Goal: Transaction & Acquisition: Book appointment/travel/reservation

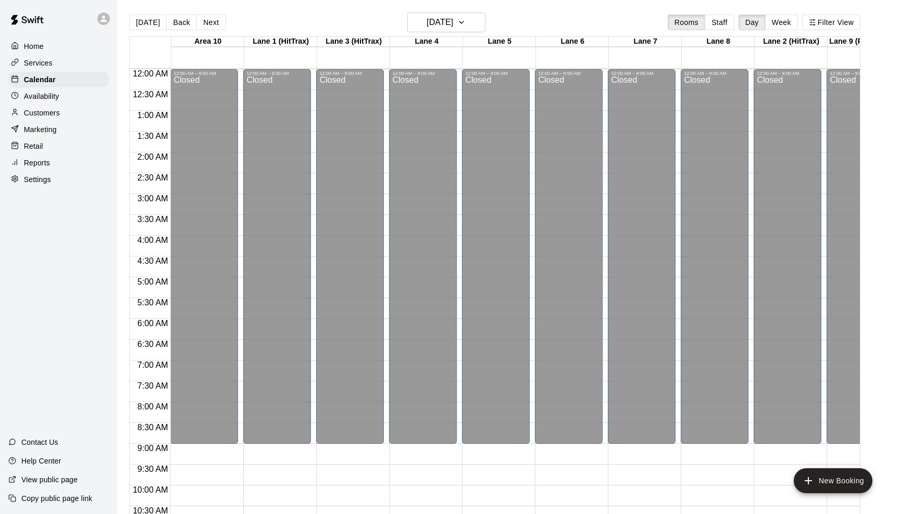
scroll to position [511, 40]
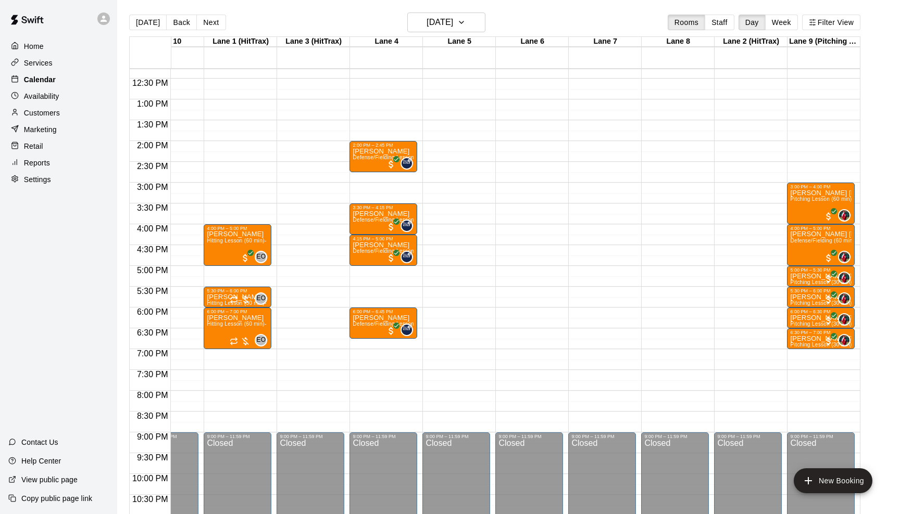
click at [49, 78] on p "Calendar" at bounding box center [40, 79] width 32 height 10
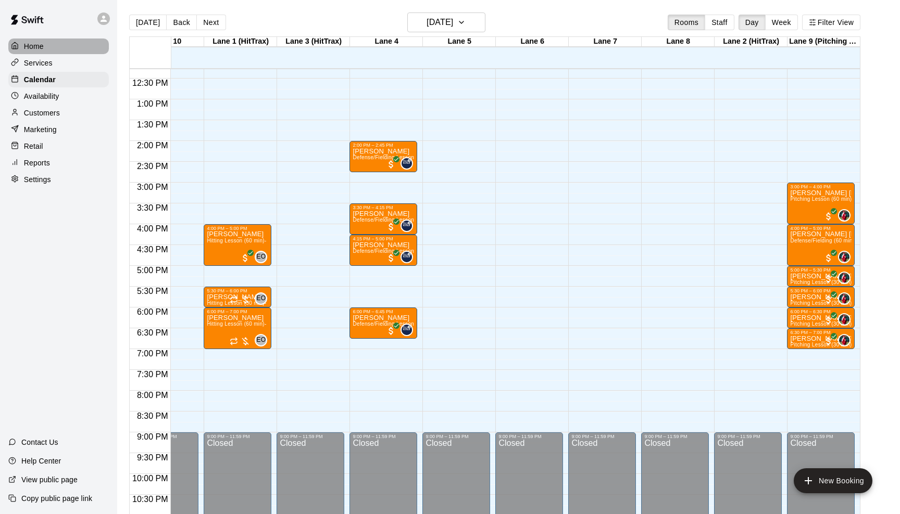
click at [33, 46] on p "Home" at bounding box center [34, 46] width 20 height 10
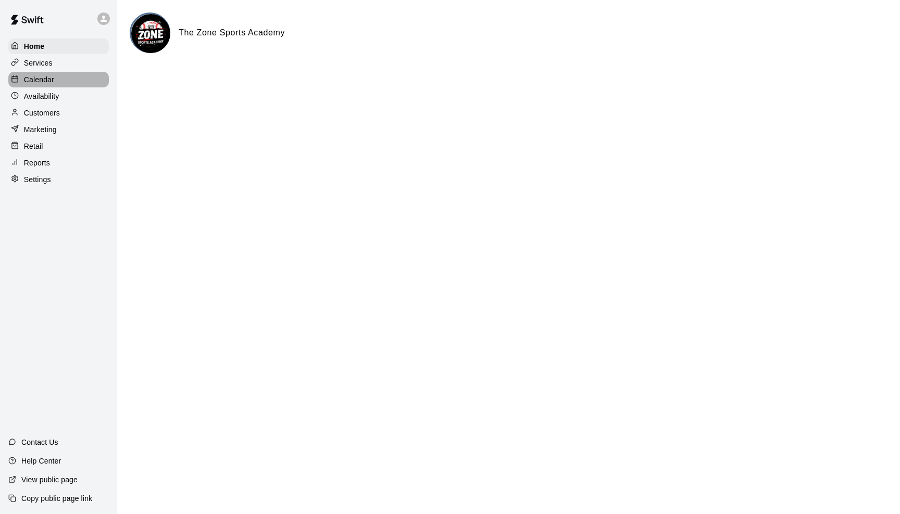
click at [36, 78] on p "Calendar" at bounding box center [39, 79] width 30 height 10
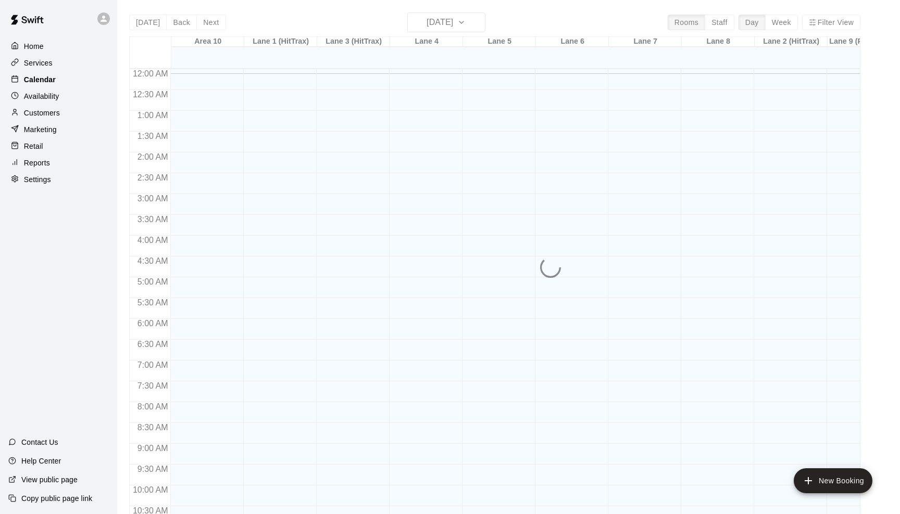
scroll to position [4, 0]
click at [48, 78] on p "Calendar" at bounding box center [40, 79] width 32 height 10
click at [41, 45] on p "Home" at bounding box center [34, 46] width 20 height 10
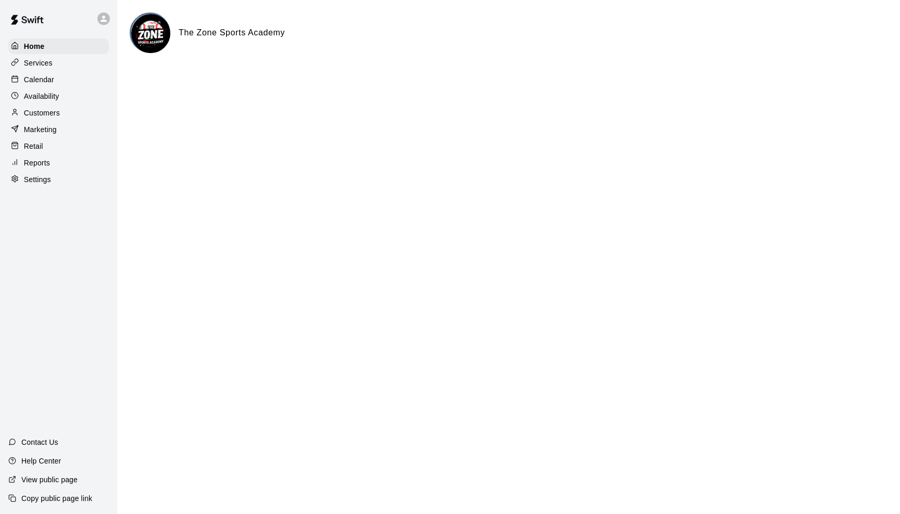
click at [52, 95] on p "Availability" at bounding box center [41, 96] width 35 height 10
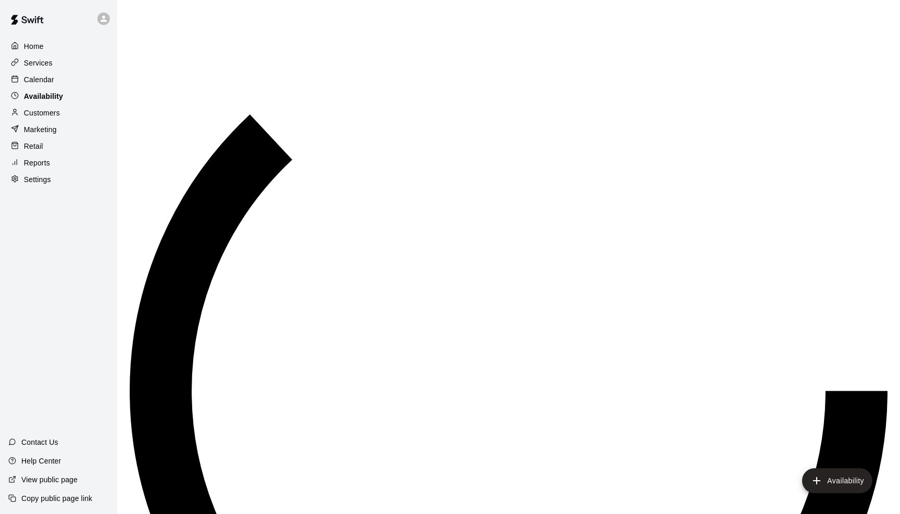
scroll to position [4, 0]
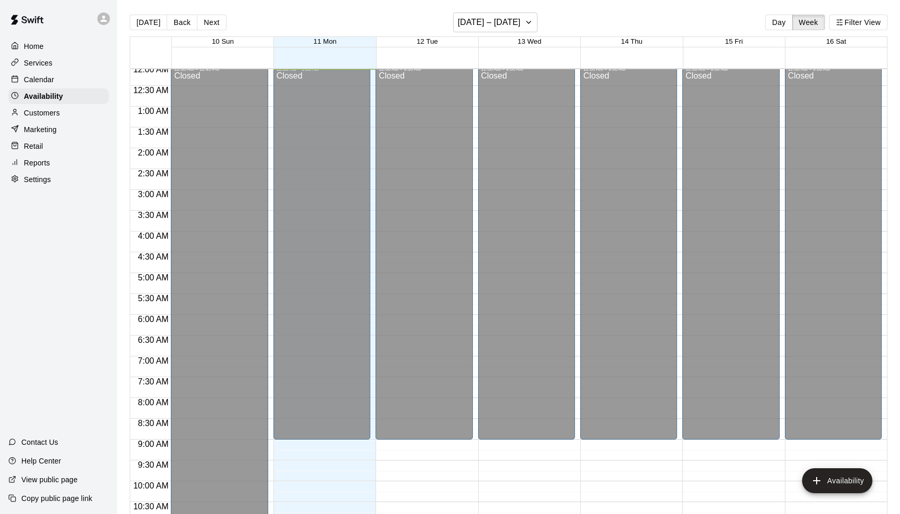
click at [42, 80] on p "Calendar" at bounding box center [39, 79] width 30 height 10
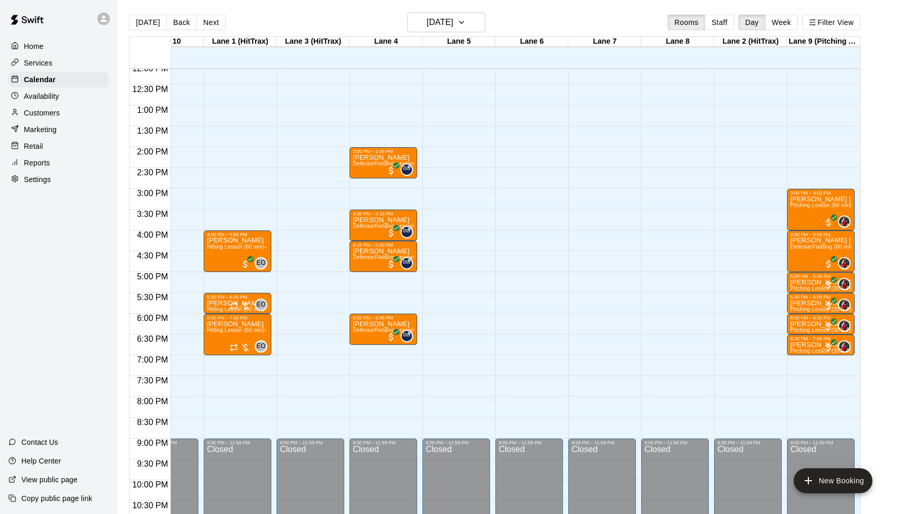
scroll to position [0, 40]
click at [471, 22] on button "[DATE]" at bounding box center [446, 22] width 78 height 20
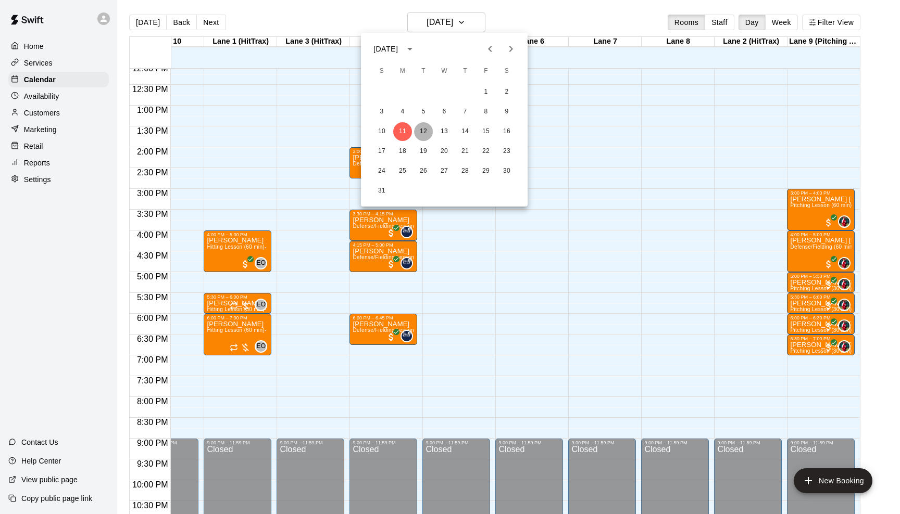
click at [418, 136] on button "12" at bounding box center [423, 131] width 19 height 19
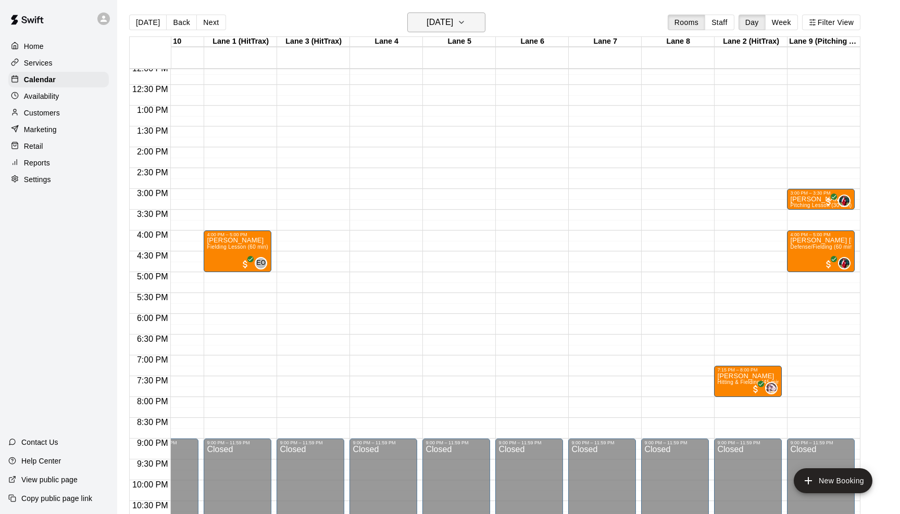
click at [471, 23] on button "[DATE]" at bounding box center [446, 22] width 78 height 20
click at [443, 133] on button "13" at bounding box center [444, 131] width 19 height 19
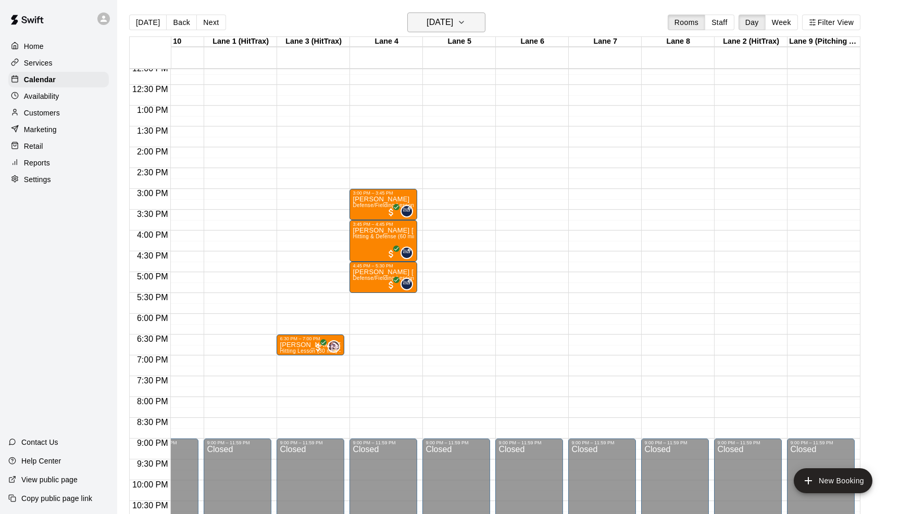
click at [465, 20] on icon "button" at bounding box center [461, 22] width 8 height 12
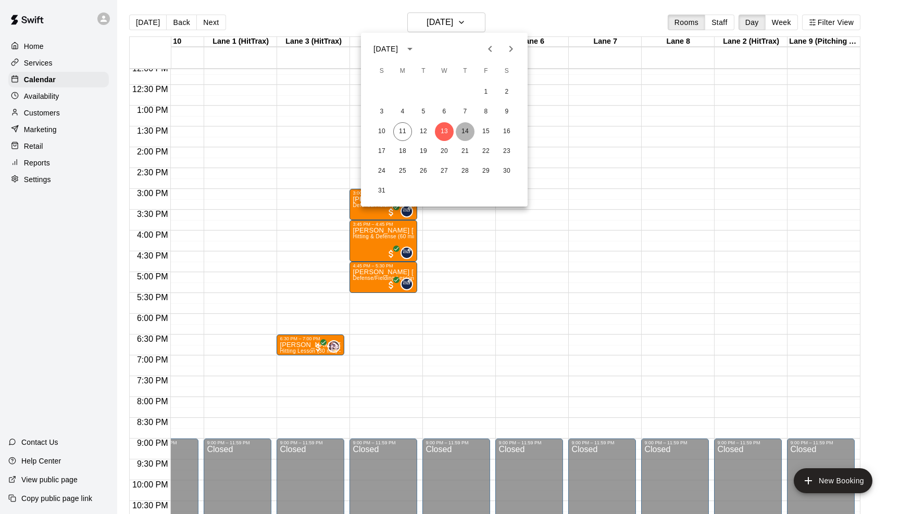
click at [465, 135] on button "14" at bounding box center [465, 131] width 19 height 19
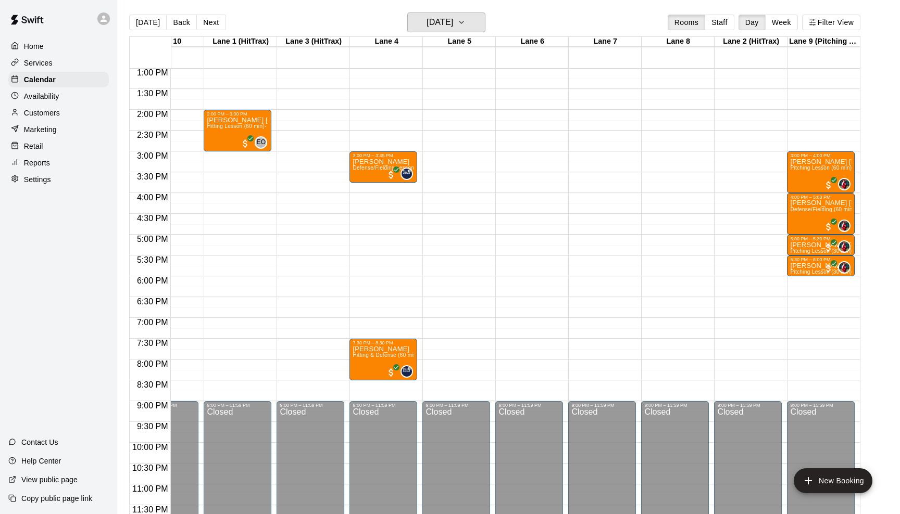
scroll to position [543, 40]
click at [465, 20] on icon "button" at bounding box center [461, 22] width 8 height 12
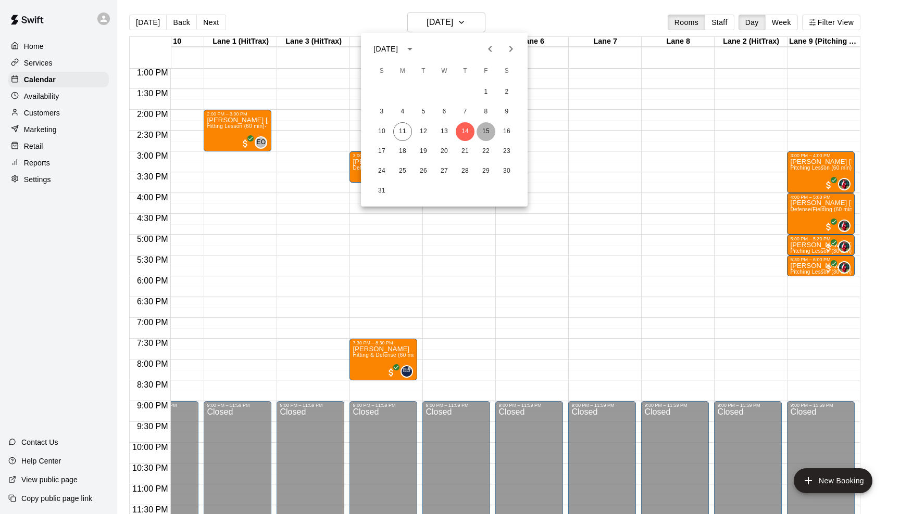
click at [482, 129] on button "15" at bounding box center [485, 131] width 19 height 19
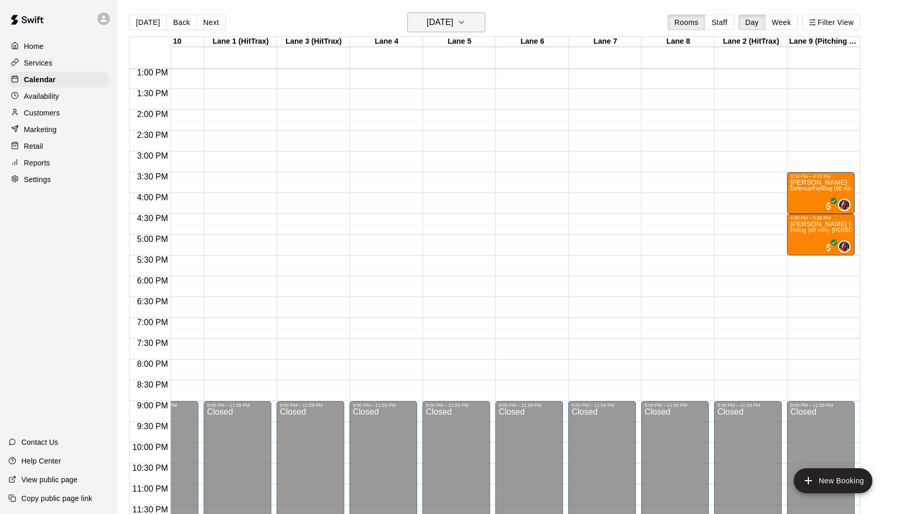
click at [467, 22] on button "[DATE]" at bounding box center [446, 22] width 78 height 20
click at [504, 131] on button "16" at bounding box center [506, 131] width 19 height 19
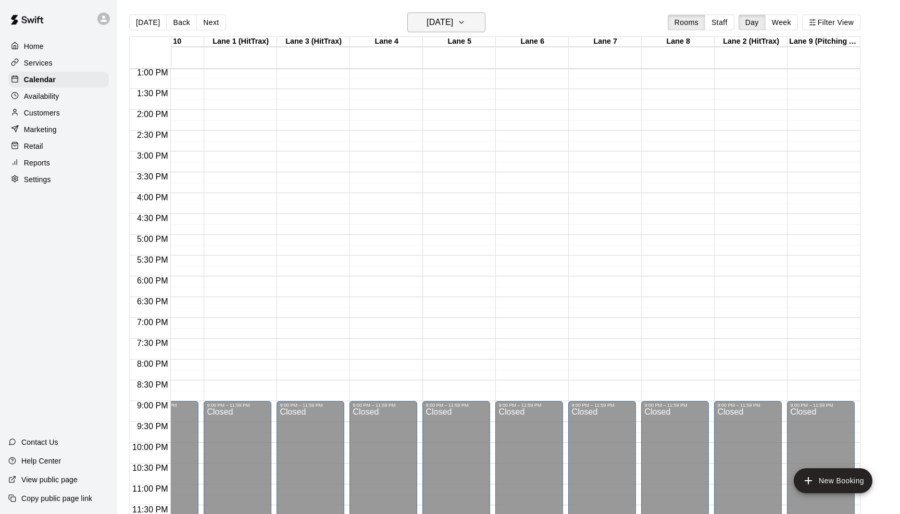
click at [465, 19] on icon "button" at bounding box center [461, 22] width 8 height 12
click at [462, 128] on button "14" at bounding box center [465, 131] width 19 height 19
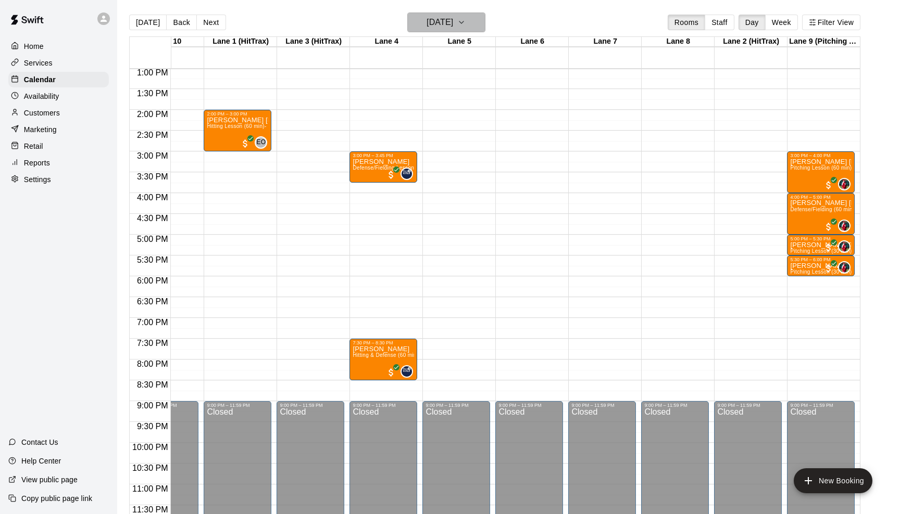
click at [465, 20] on icon "button" at bounding box center [461, 22] width 8 height 12
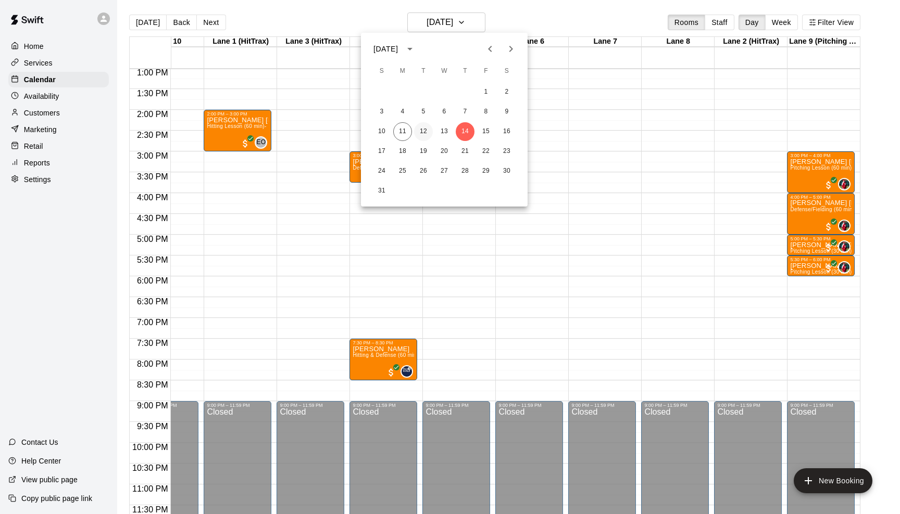
click at [422, 135] on button "12" at bounding box center [423, 131] width 19 height 19
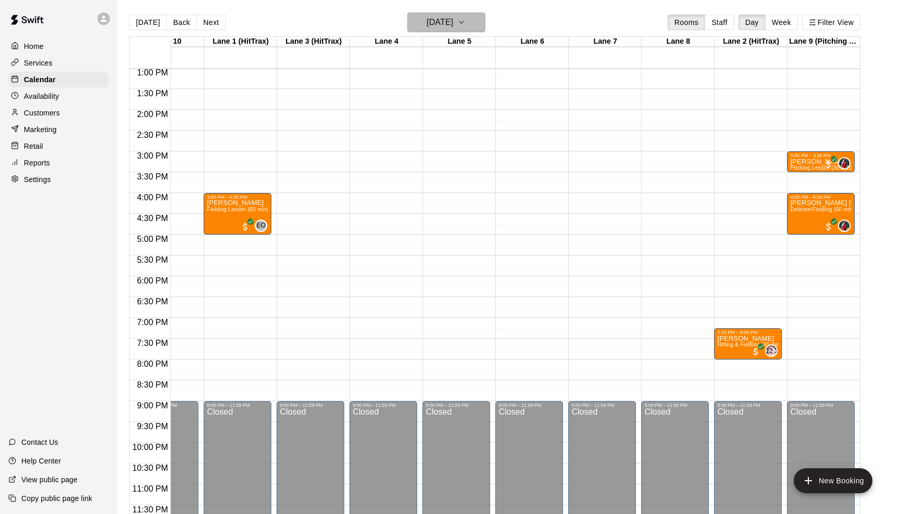
click at [465, 24] on icon "button" at bounding box center [461, 22] width 8 height 12
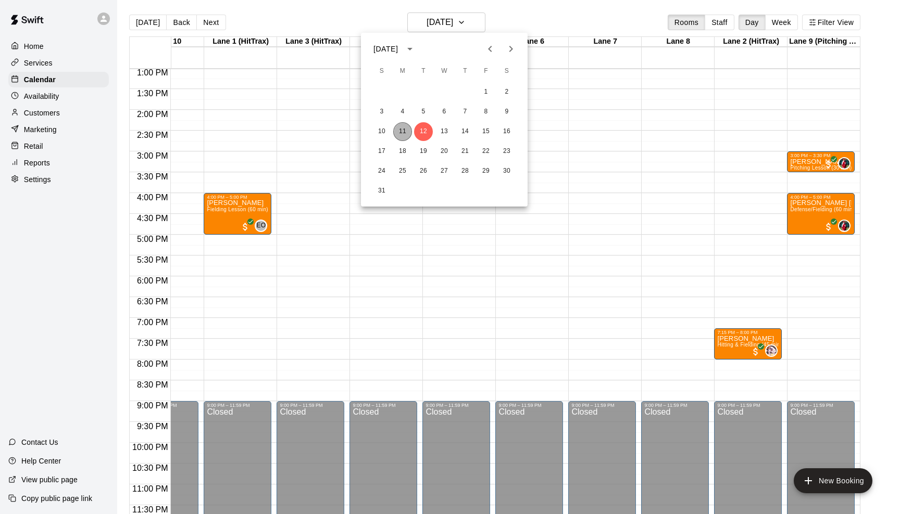
click at [403, 129] on button "11" at bounding box center [402, 131] width 19 height 19
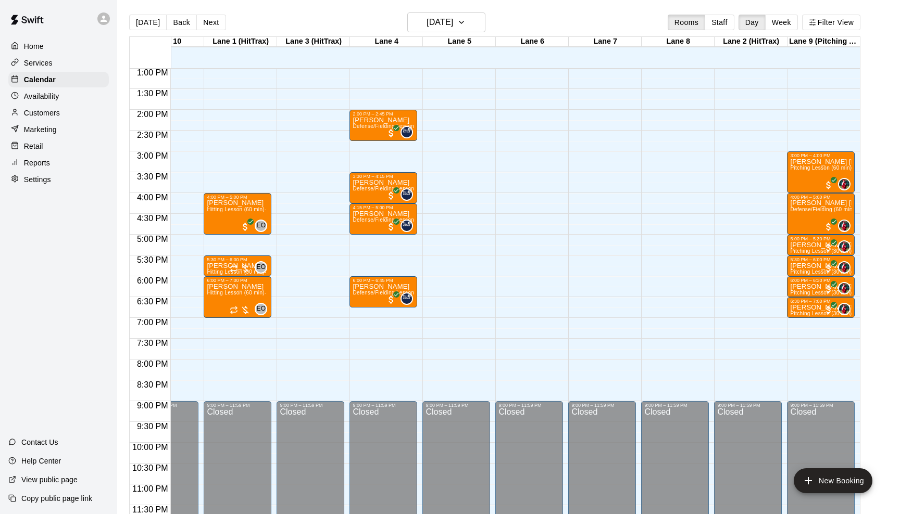
click at [378, 156] on div "12:00 AM – 9:00 AM Closed 2:00 PM – 2:45 PM [PERSON_NAME] Defense/Fielding Less…" at bounding box center [383, 27] width 68 height 1000
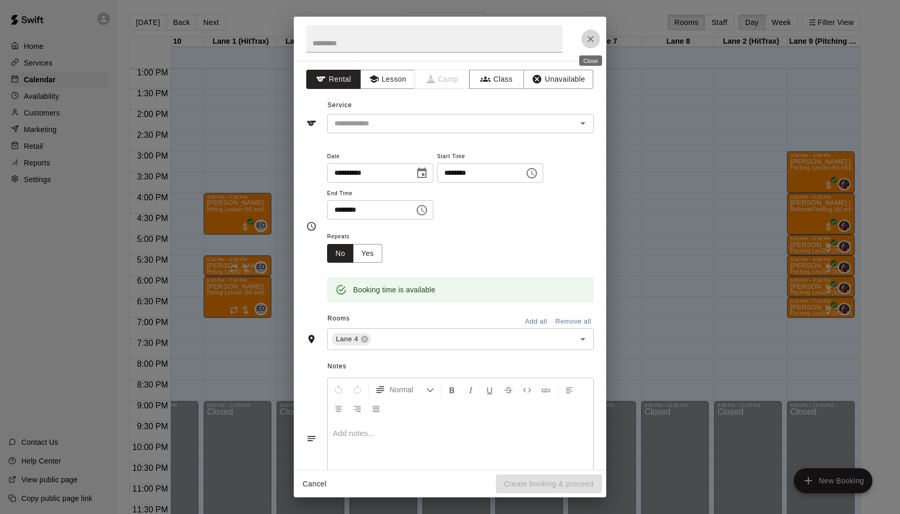
click at [590, 38] on icon "Close" at bounding box center [590, 39] width 10 height 10
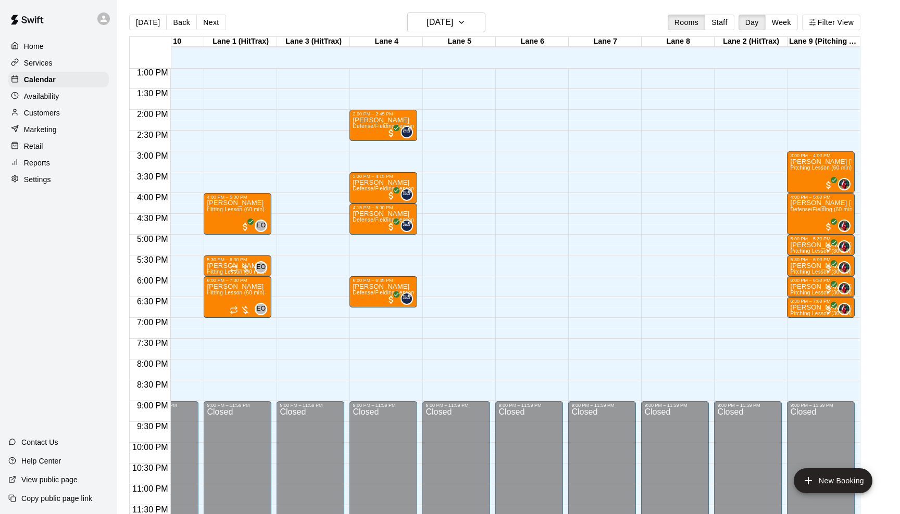
click at [386, 157] on div "12:00 AM – 9:00 AM Closed 2:00 PM – 2:45 PM [PERSON_NAME] Defense/Fielding Less…" at bounding box center [383, 27] width 68 height 1000
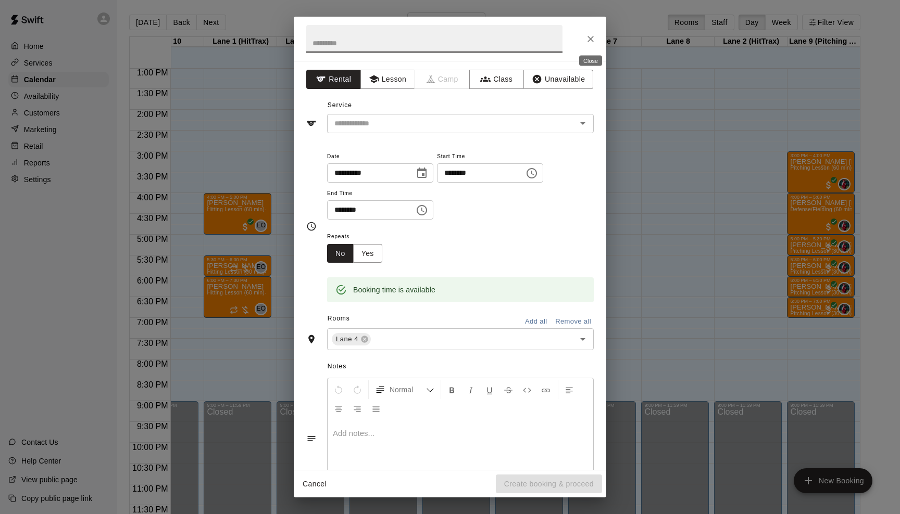
click at [588, 40] on icon "Close" at bounding box center [590, 39] width 10 height 10
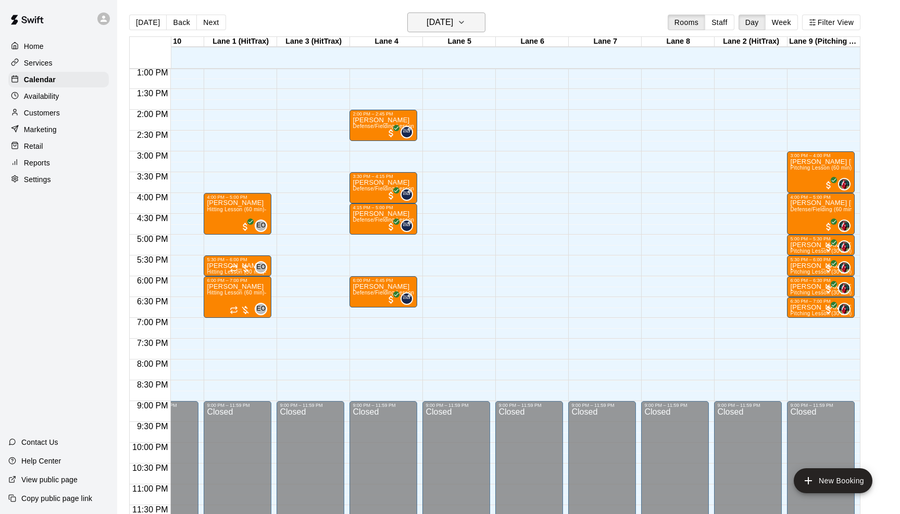
click at [465, 18] on icon "button" at bounding box center [461, 22] width 8 height 12
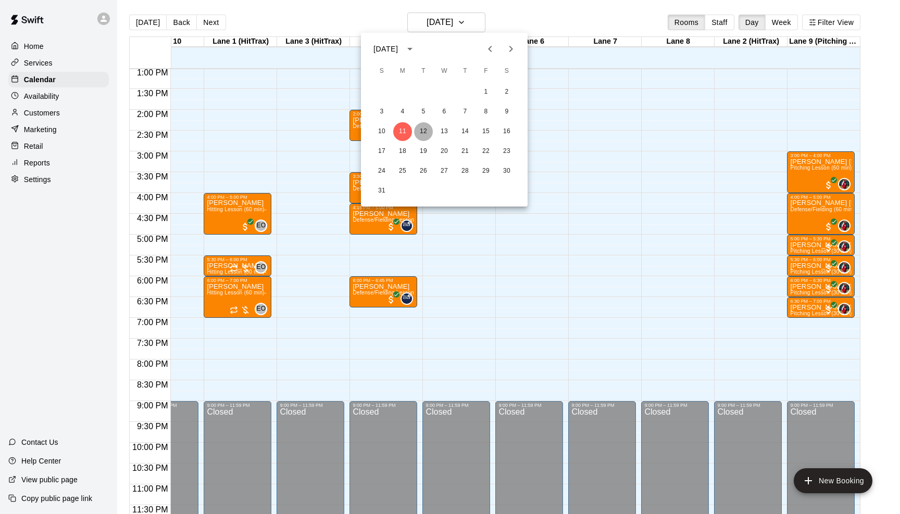
click at [425, 128] on button "12" at bounding box center [423, 131] width 19 height 19
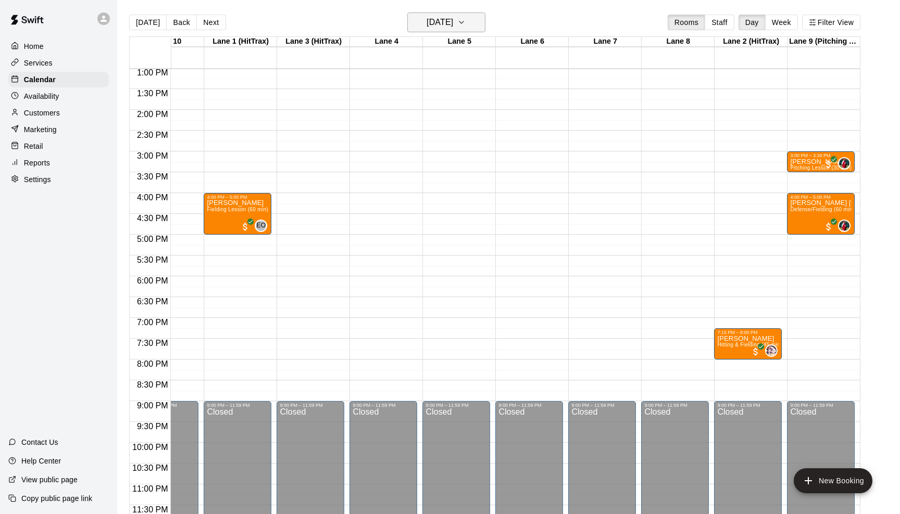
click at [465, 22] on icon "button" at bounding box center [461, 22] width 8 height 12
click at [445, 136] on button "13" at bounding box center [444, 131] width 19 height 19
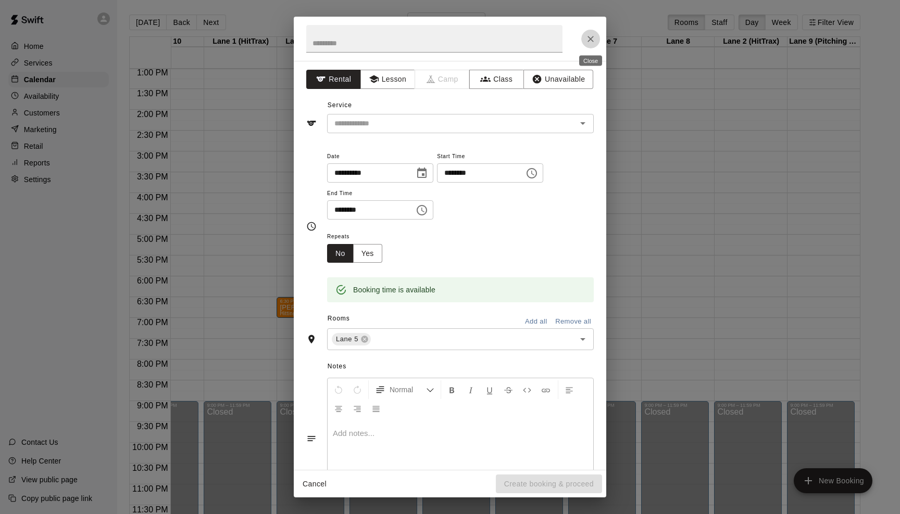
click at [594, 37] on icon "Close" at bounding box center [590, 39] width 10 height 10
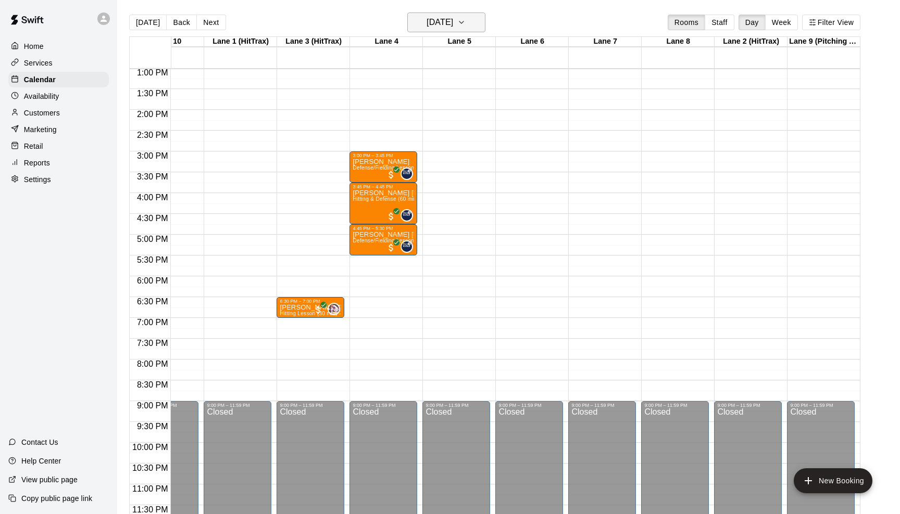
click at [465, 19] on icon "button" at bounding box center [461, 22] width 8 height 12
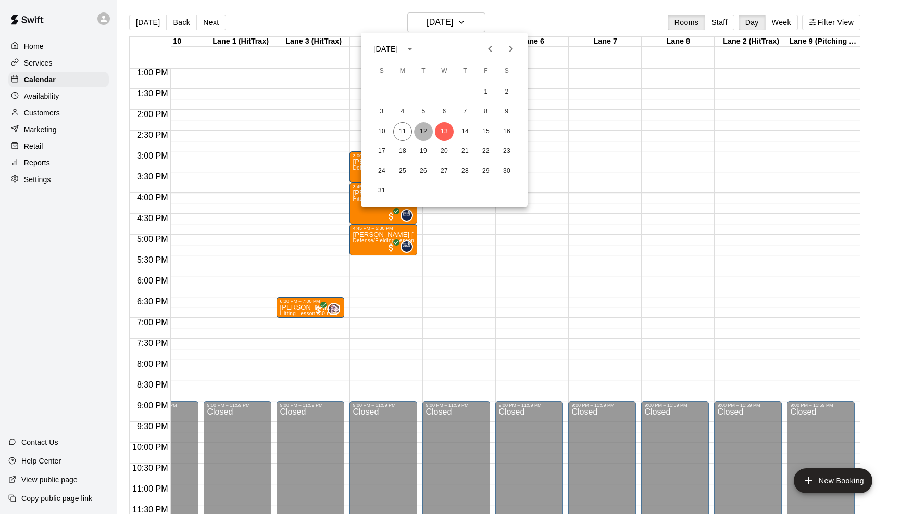
click at [424, 128] on button "12" at bounding box center [423, 131] width 19 height 19
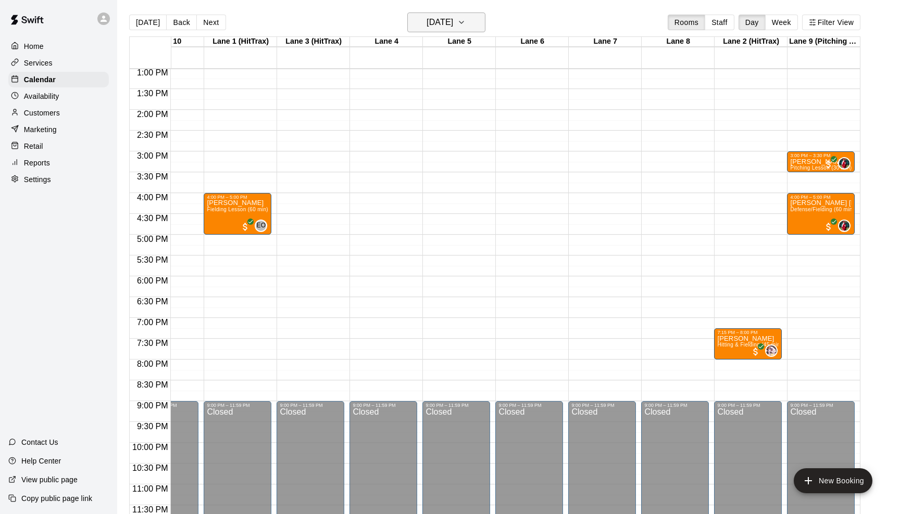
click at [465, 19] on icon "button" at bounding box center [461, 22] width 8 height 12
click at [406, 125] on button "11" at bounding box center [402, 131] width 19 height 19
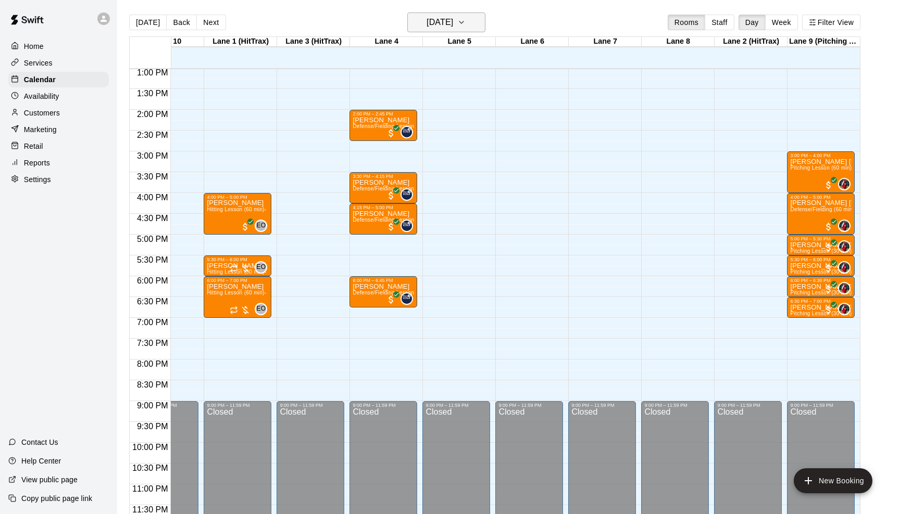
click at [465, 19] on icon "button" at bounding box center [461, 22] width 8 height 12
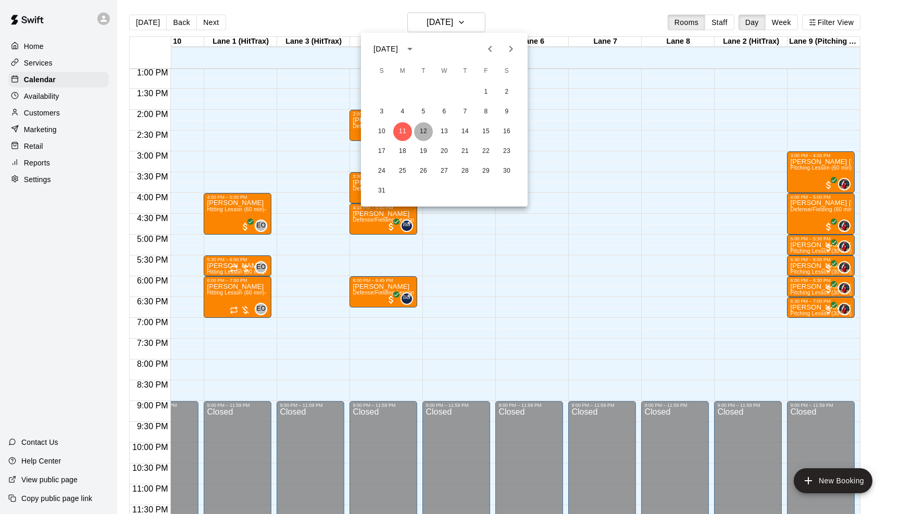
click at [421, 130] on button "12" at bounding box center [423, 131] width 19 height 19
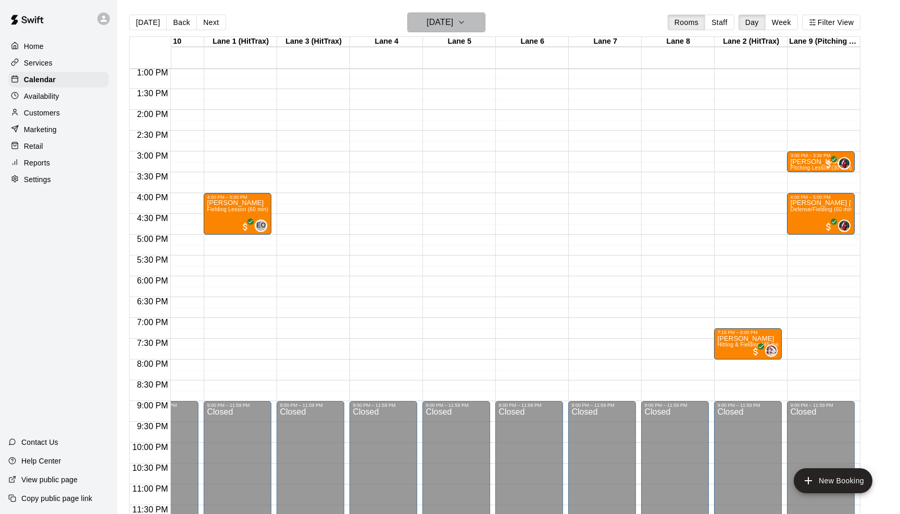
click at [465, 21] on icon "button" at bounding box center [461, 22] width 8 height 12
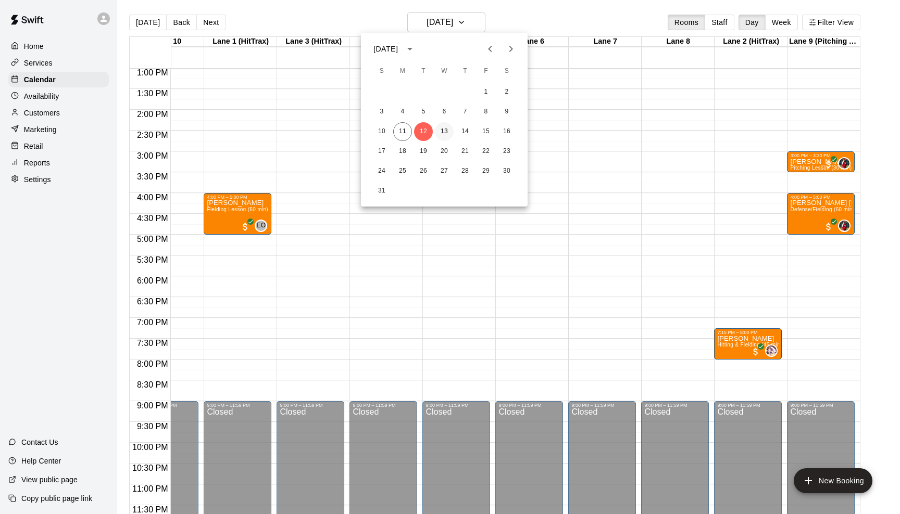
click at [444, 129] on button "13" at bounding box center [444, 131] width 19 height 19
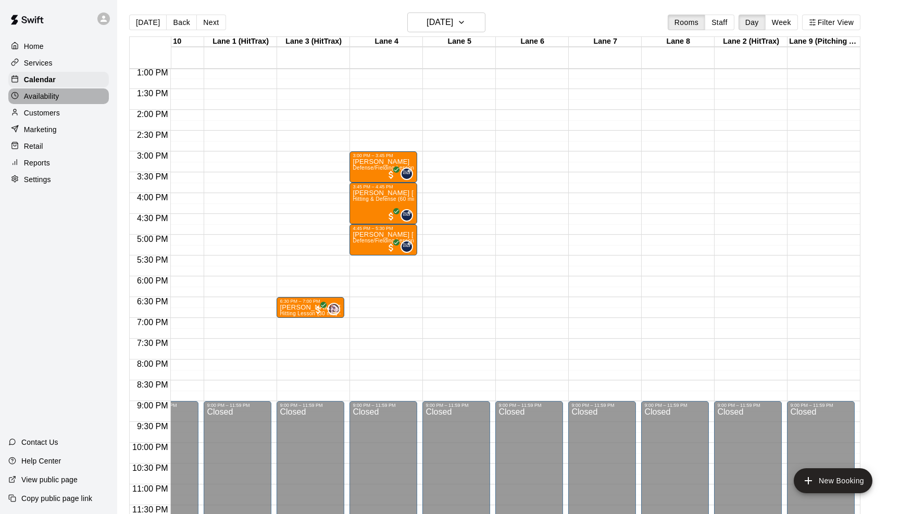
click at [71, 98] on div "Availability" at bounding box center [58, 97] width 100 height 16
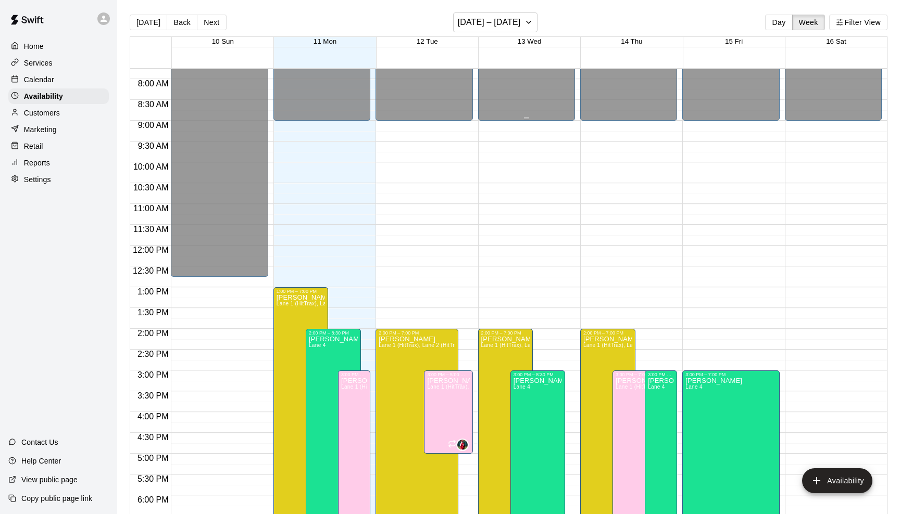
scroll to position [497, 0]
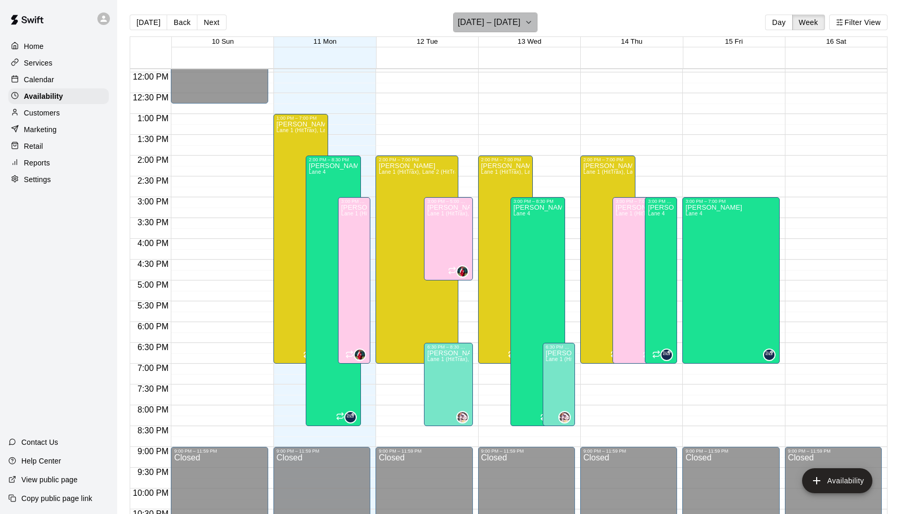
click at [524, 19] on icon "button" at bounding box center [528, 22] width 8 height 12
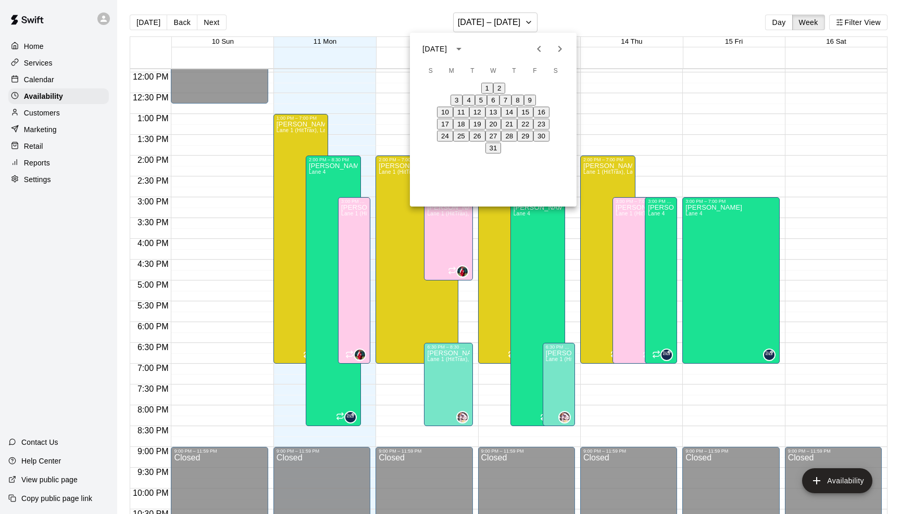
click at [489, 118] on button "13" at bounding box center [493, 112] width 16 height 11
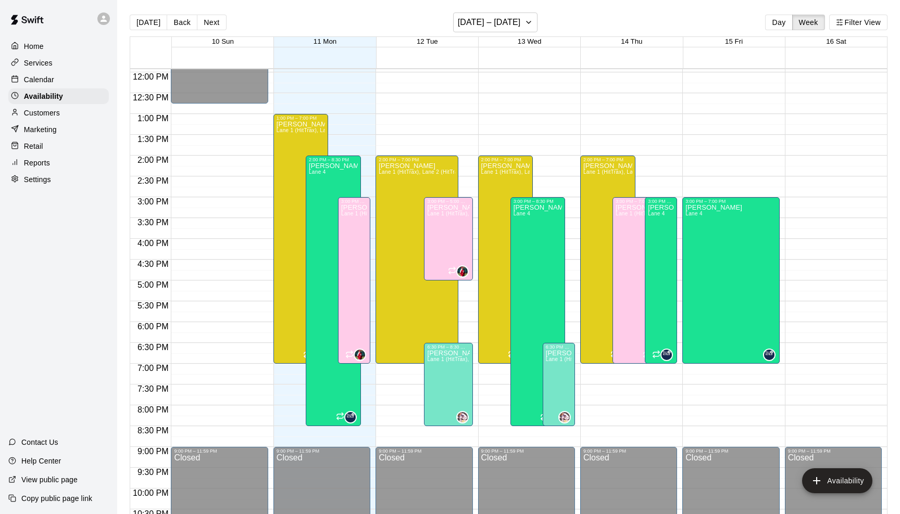
click at [31, 51] on p "Home" at bounding box center [34, 46] width 20 height 10
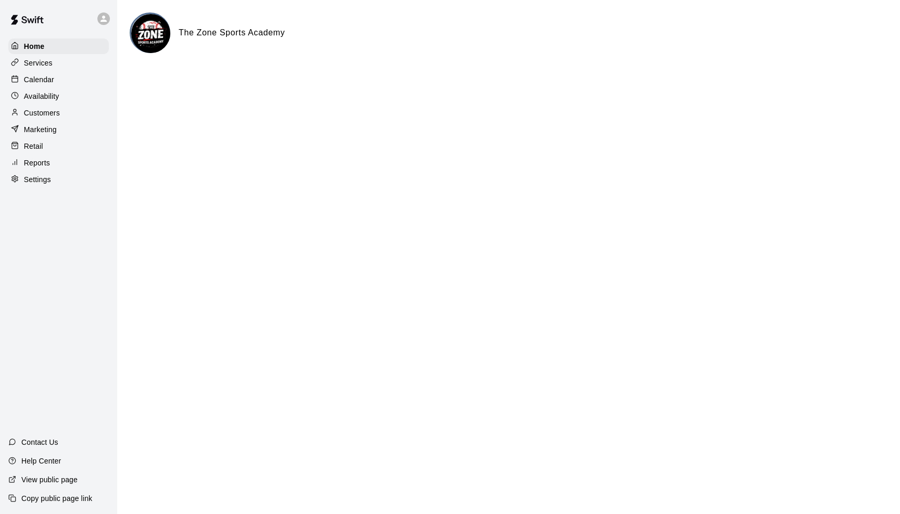
click at [44, 95] on p "Availability" at bounding box center [41, 96] width 35 height 10
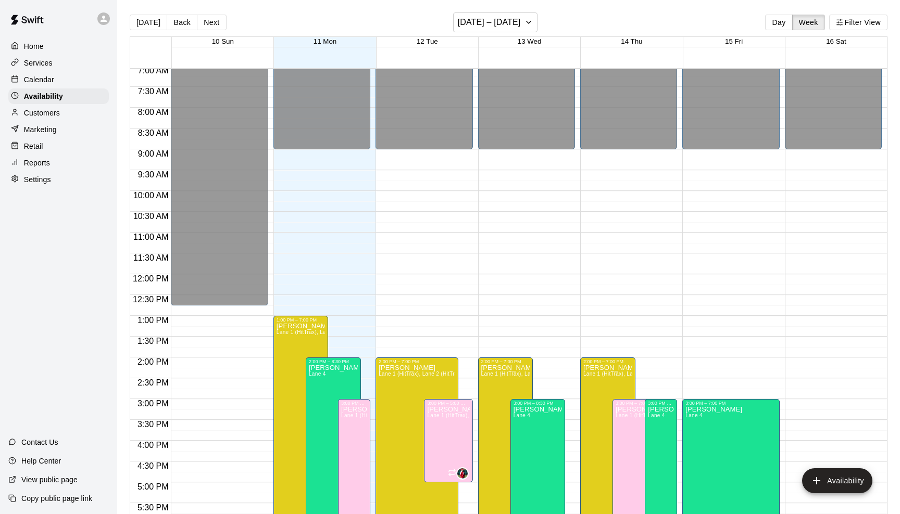
scroll to position [265, 0]
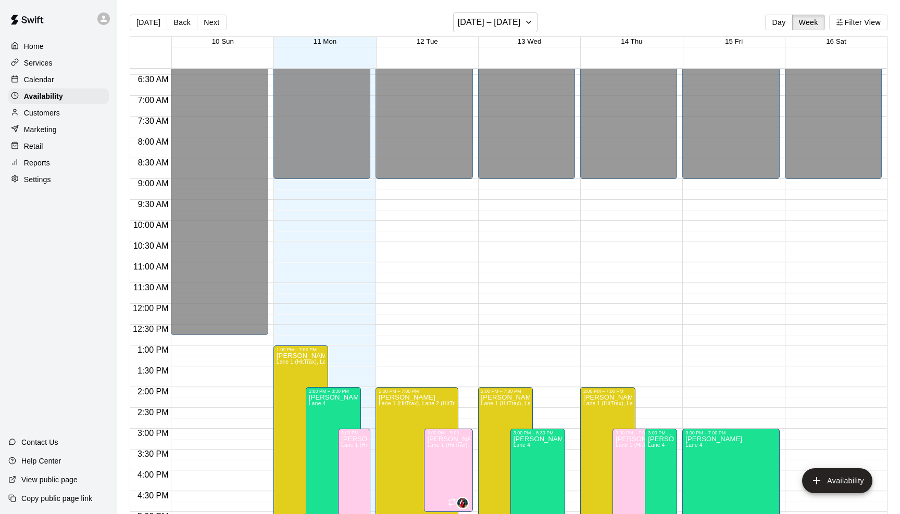
click at [31, 43] on p "Home" at bounding box center [34, 46] width 20 height 10
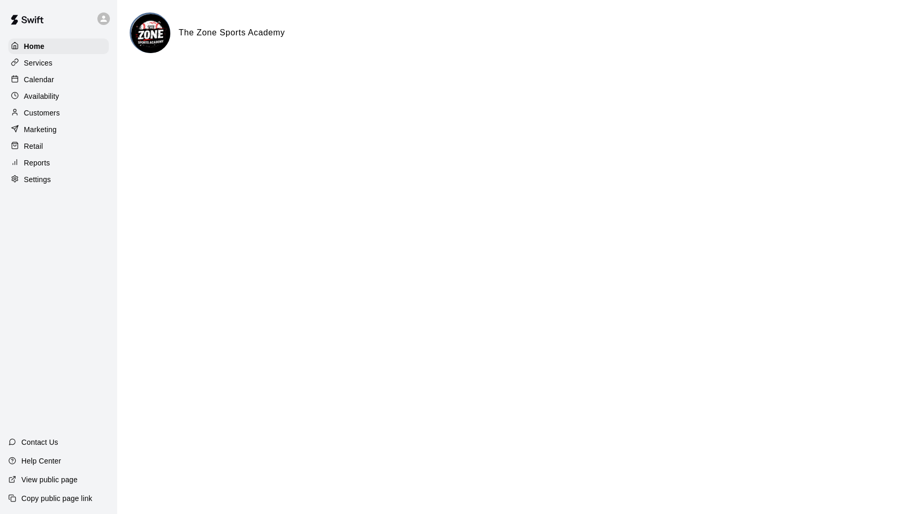
click at [34, 63] on p "Services" at bounding box center [38, 63] width 29 height 10
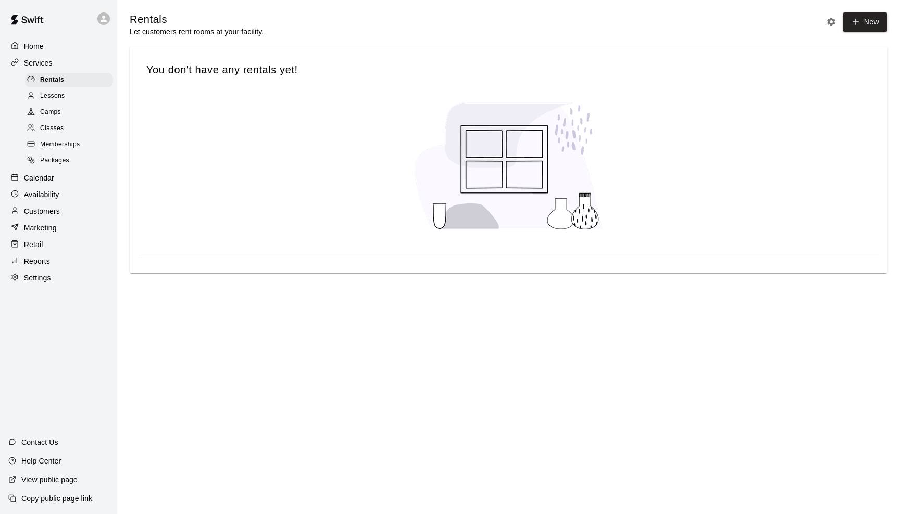
click at [40, 178] on p "Calendar" at bounding box center [39, 178] width 30 height 10
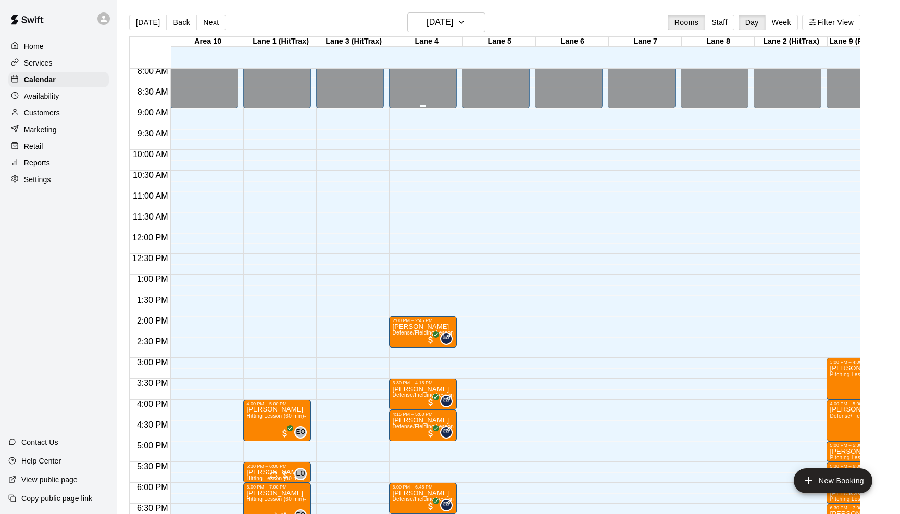
scroll to position [405, 0]
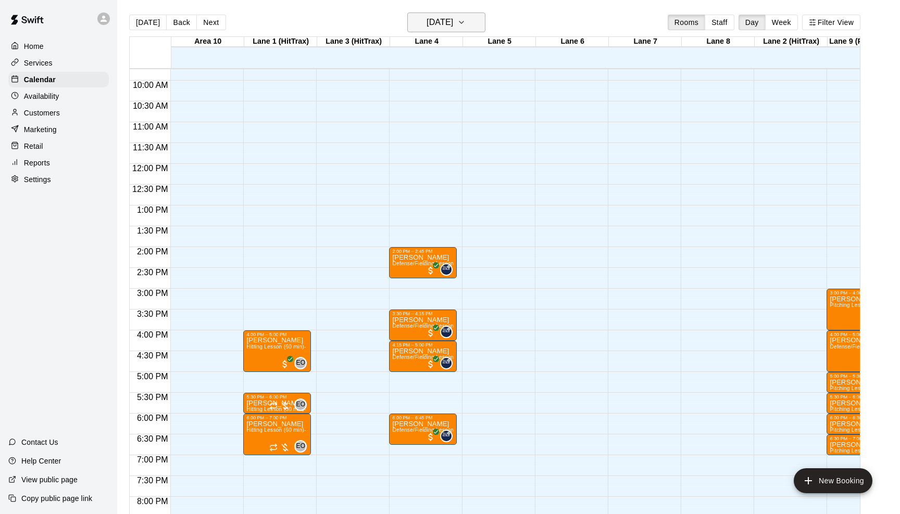
click at [465, 24] on icon "button" at bounding box center [461, 22] width 8 height 12
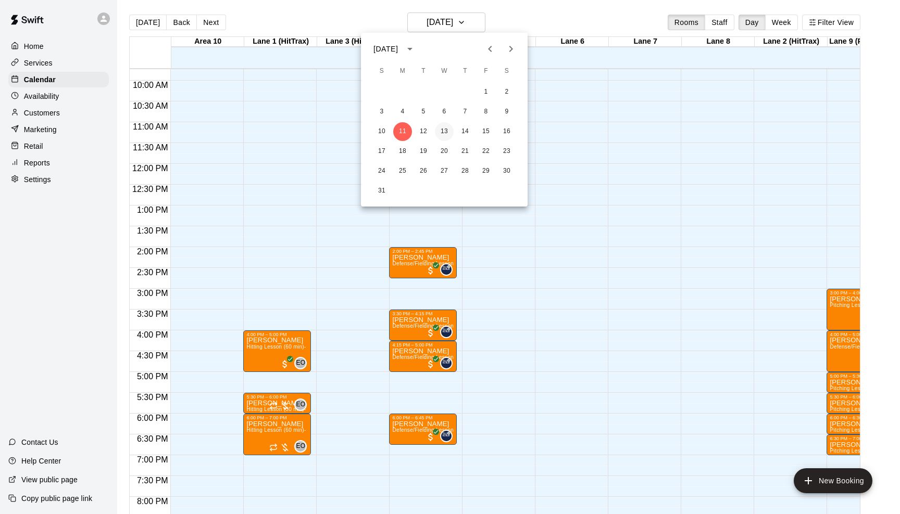
click at [445, 130] on button "13" at bounding box center [444, 131] width 19 height 19
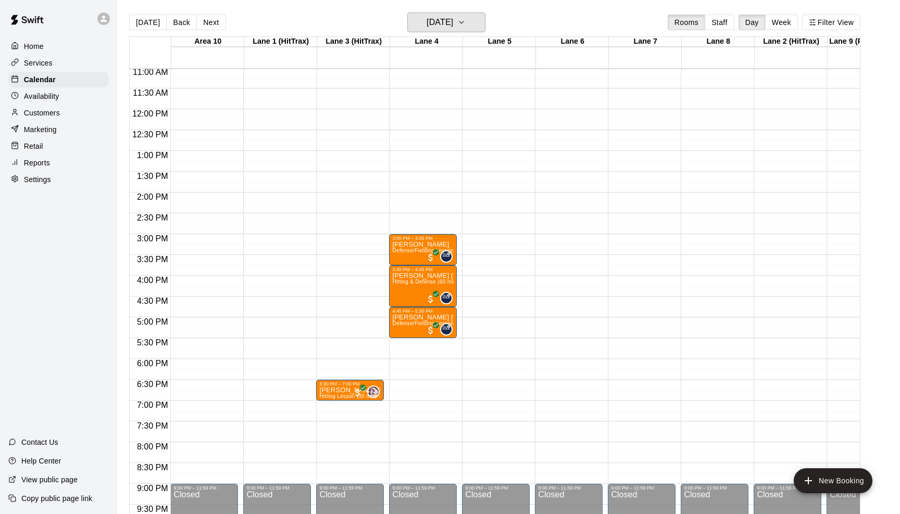
scroll to position [460, 0]
click at [420, 346] on div "12:00 AM – 9:00 AM Closed 3:00 PM – 3:45 PM [PERSON_NAME] Defense/Fielding Less…" at bounding box center [423, 109] width 68 height 1000
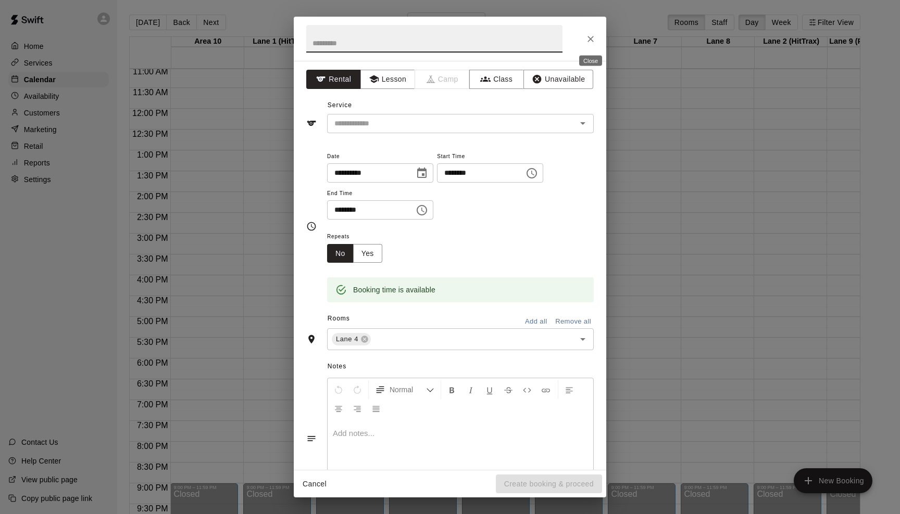
click at [589, 43] on icon "Close" at bounding box center [590, 39] width 10 height 10
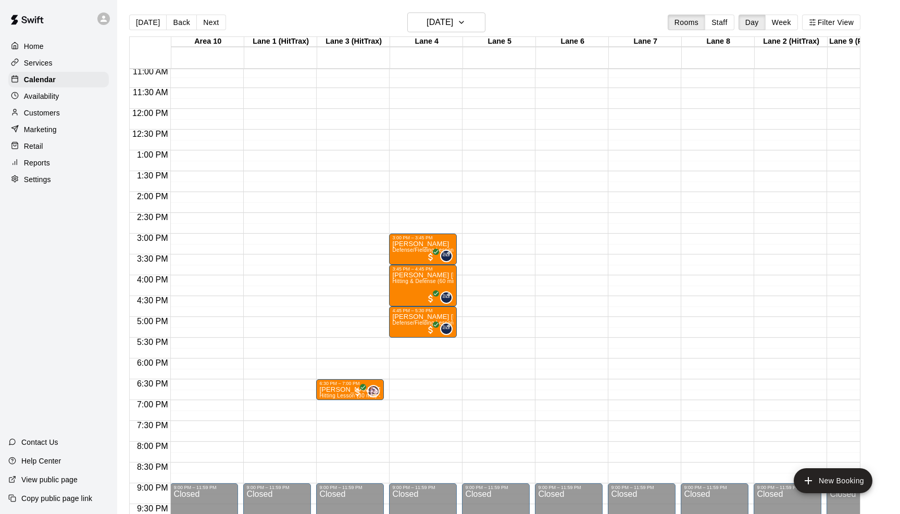
click at [420, 347] on div "12:00 AM – 9:00 AM Closed 3:00 PM – 3:45 PM [PERSON_NAME] Defense/Fielding Less…" at bounding box center [423, 109] width 68 height 1000
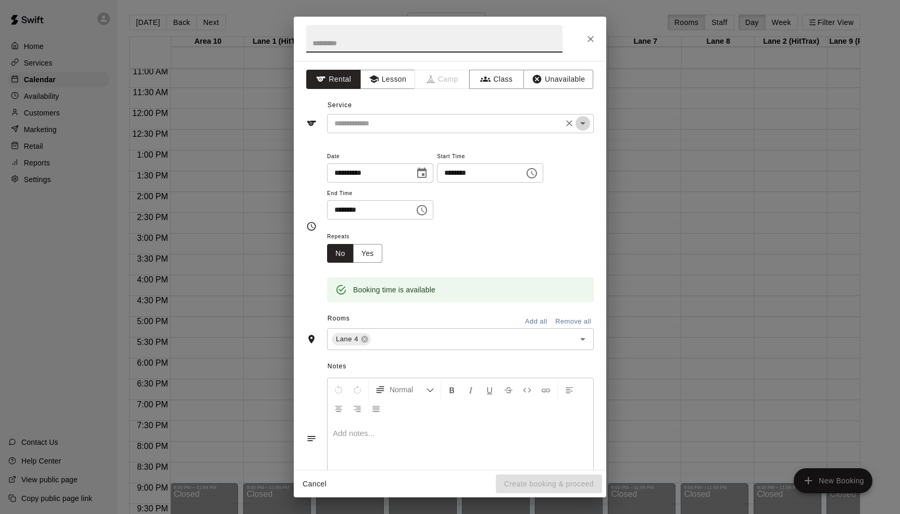
click at [586, 127] on icon "Open" at bounding box center [582, 123] width 12 height 12
click at [400, 74] on button "Lesson" at bounding box center [387, 79] width 55 height 19
click at [587, 123] on icon "Open" at bounding box center [582, 123] width 12 height 12
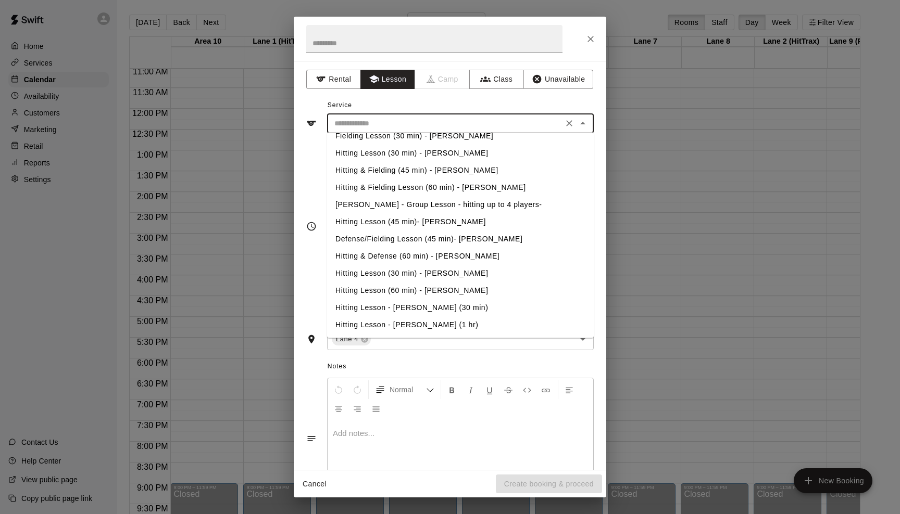
scroll to position [249, 0]
click at [467, 241] on li "Defense/Fielding Lesson (45 min)- [PERSON_NAME]" at bounding box center [460, 239] width 267 height 17
type input "**********"
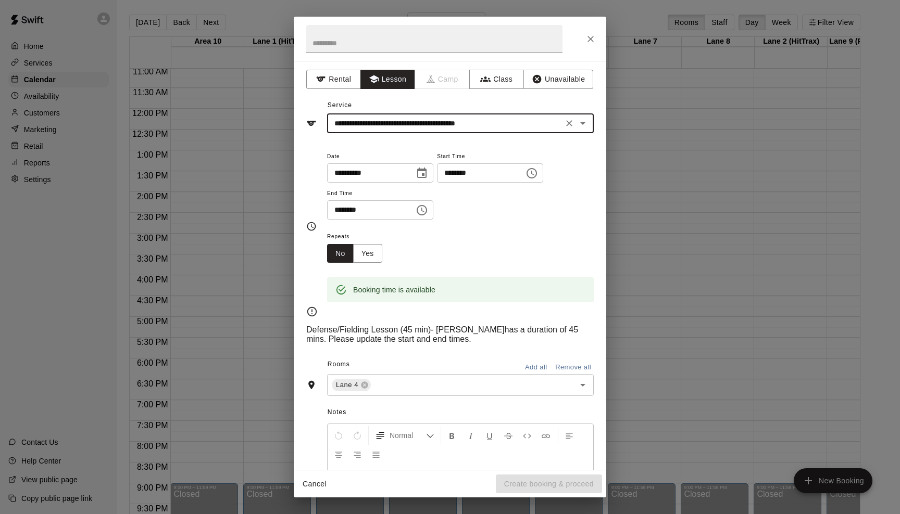
click at [427, 211] on icon "Choose time, selected time is 6:00 PM" at bounding box center [422, 210] width 12 height 12
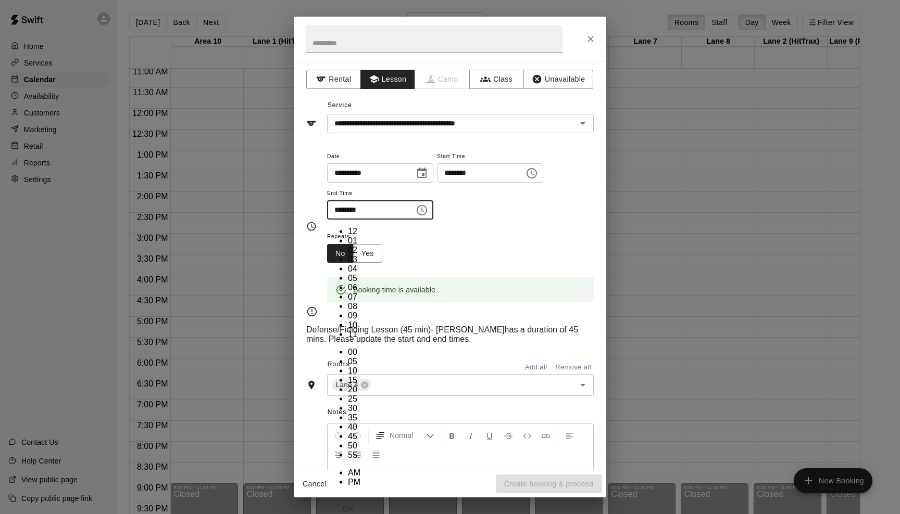
scroll to position [38, 0]
click at [369, 376] on li "15" at bounding box center [358, 380] width 21 height 9
type input "********"
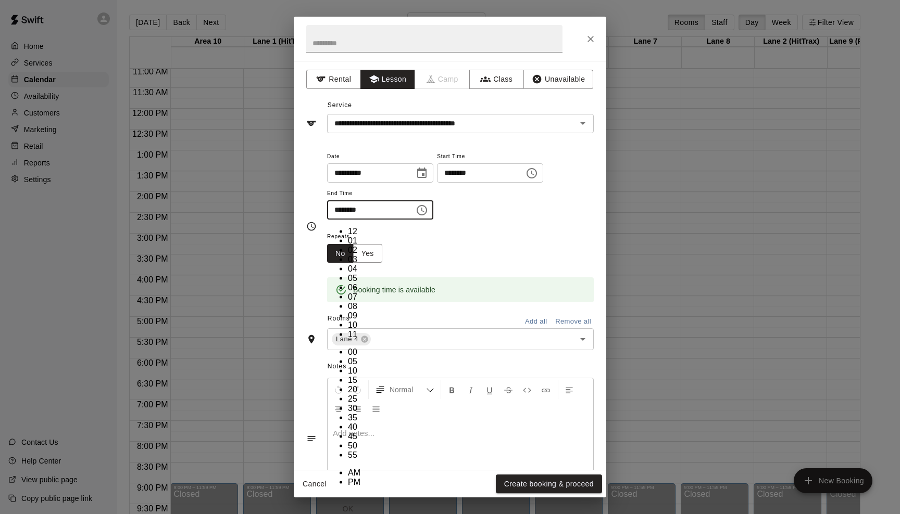
click at [482, 246] on div "Repeats No Yes" at bounding box center [460, 246] width 267 height 33
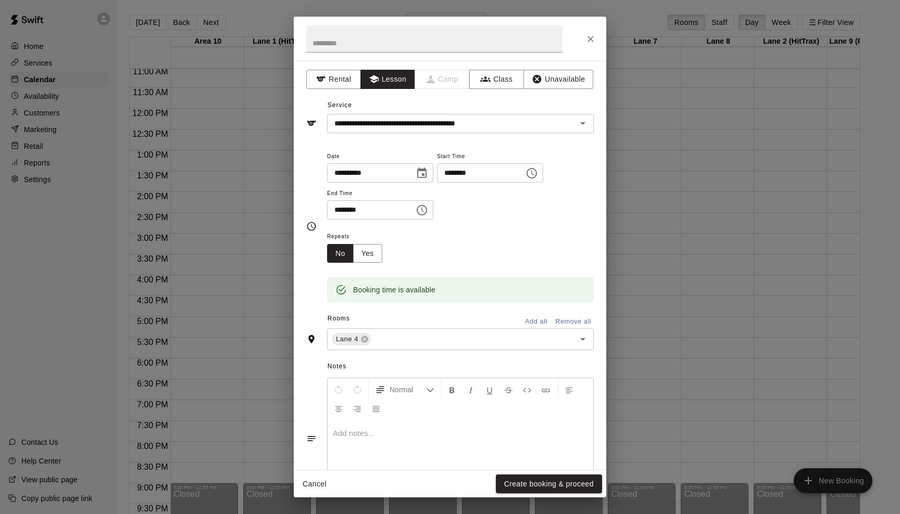
drag, startPoint x: 525, startPoint y: 485, endPoint x: 524, endPoint y: 439, distance: 45.8
click at [524, 439] on div "**********" at bounding box center [450, 257] width 312 height 481
click at [523, 482] on button "Create booking & proceed" at bounding box center [549, 484] width 106 height 19
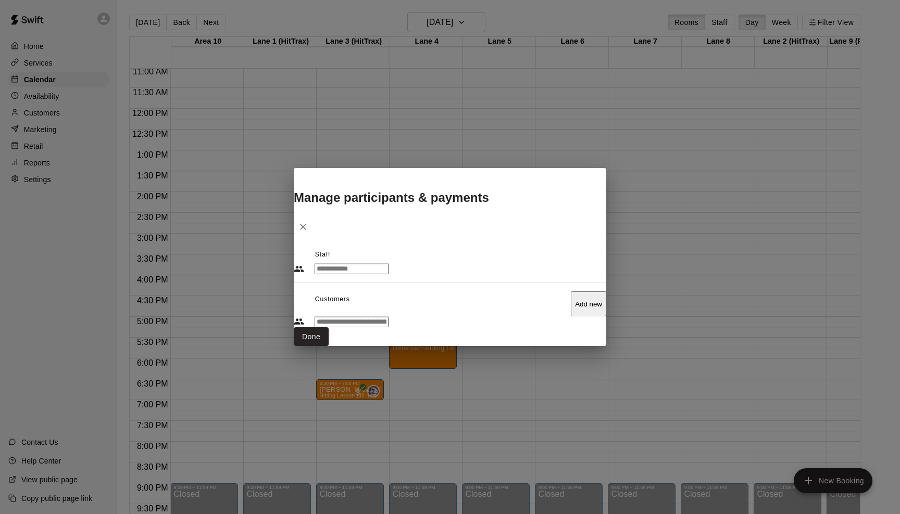
click at [388, 317] on div "​" at bounding box center [351, 322] width 74 height 11
type input "****"
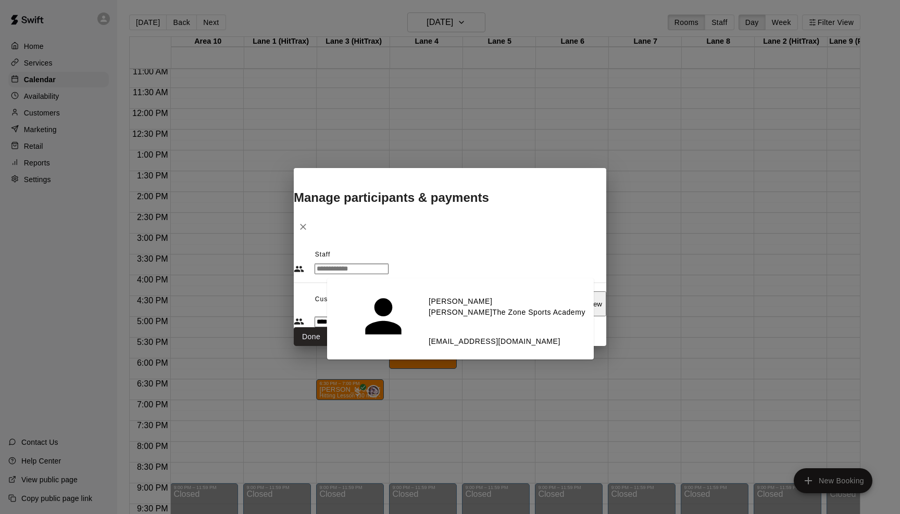
click at [492, 291] on span "The Zone Sports Academy" at bounding box center [538, 312] width 93 height 45
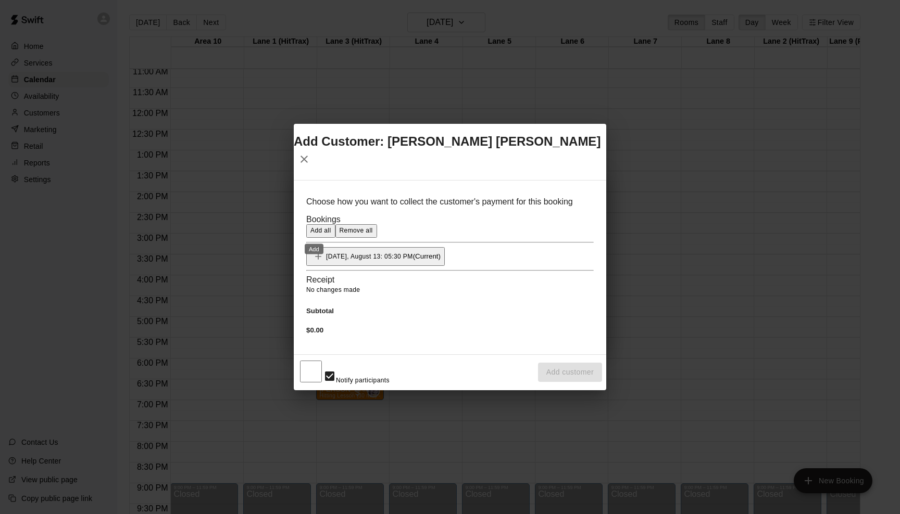
click at [315, 251] on icon "Add" at bounding box center [318, 256] width 10 height 10
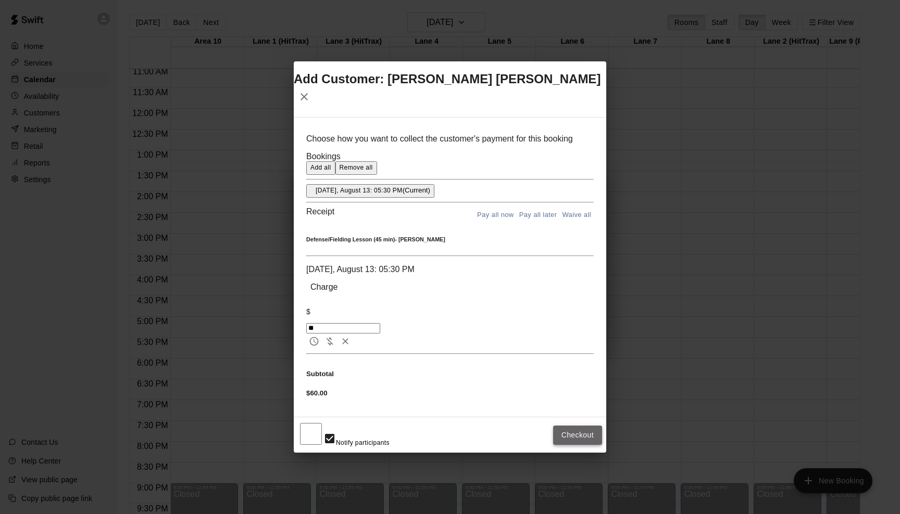
click at [564, 426] on button "Checkout" at bounding box center [577, 435] width 49 height 19
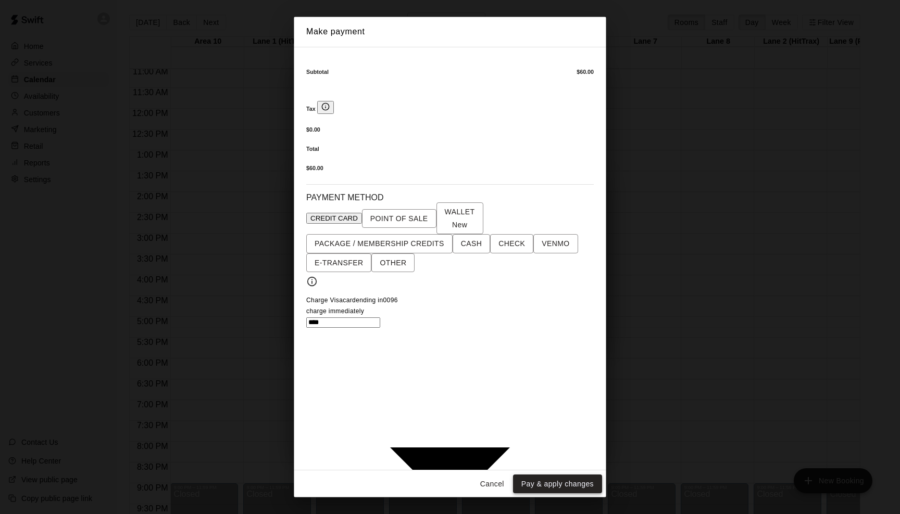
click at [556, 475] on button "Pay & apply changes" at bounding box center [557, 484] width 89 height 19
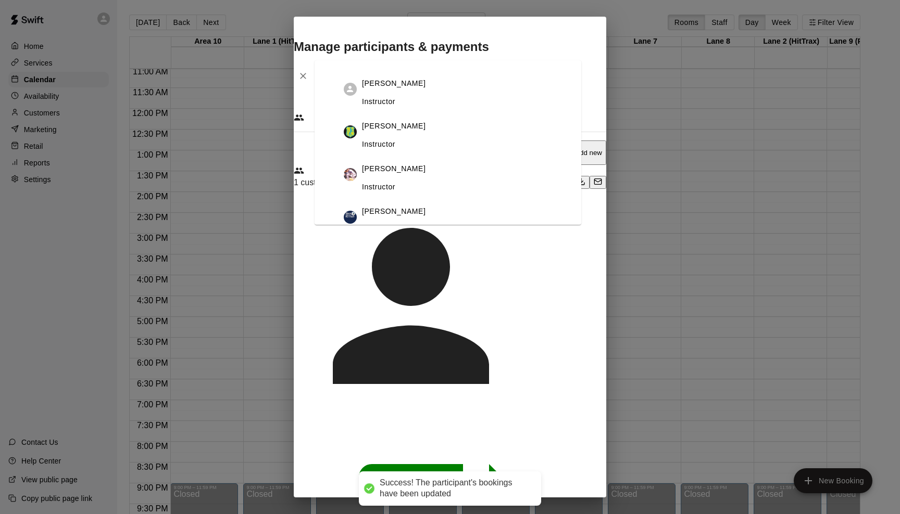
click at [388, 123] on input "Search staff" at bounding box center [351, 118] width 74 height 10
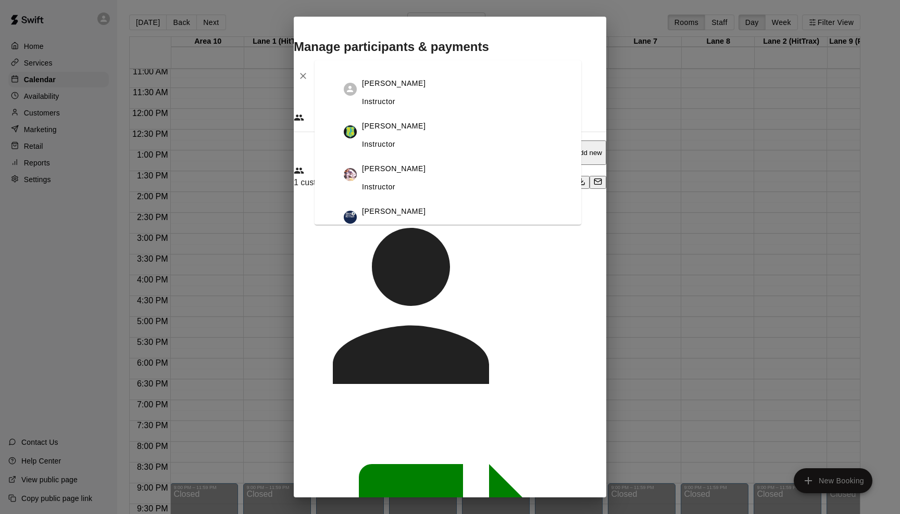
scroll to position [46, 0]
click at [417, 189] on div "[PERSON_NAME] Instructor" at bounding box center [394, 171] width 64 height 36
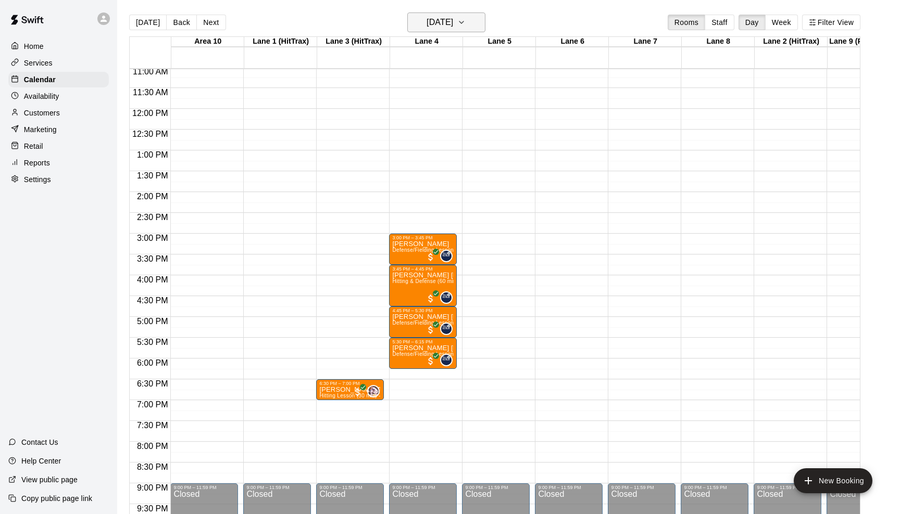
click at [465, 20] on icon "button" at bounding box center [461, 22] width 8 height 12
click at [497, 18] on div at bounding box center [450, 257] width 900 height 514
click at [465, 21] on icon "button" at bounding box center [461, 22] width 8 height 12
click at [405, 130] on button "11" at bounding box center [402, 131] width 19 height 19
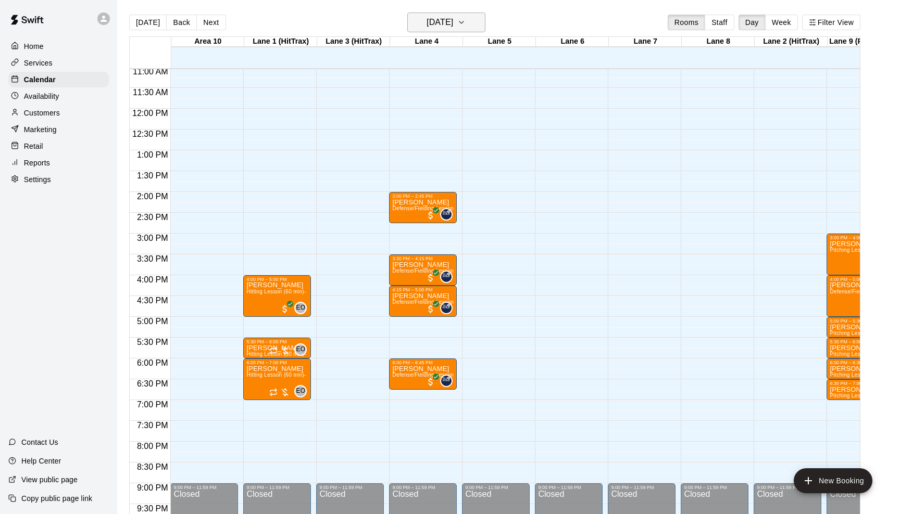
click at [465, 18] on icon "button" at bounding box center [461, 22] width 8 height 12
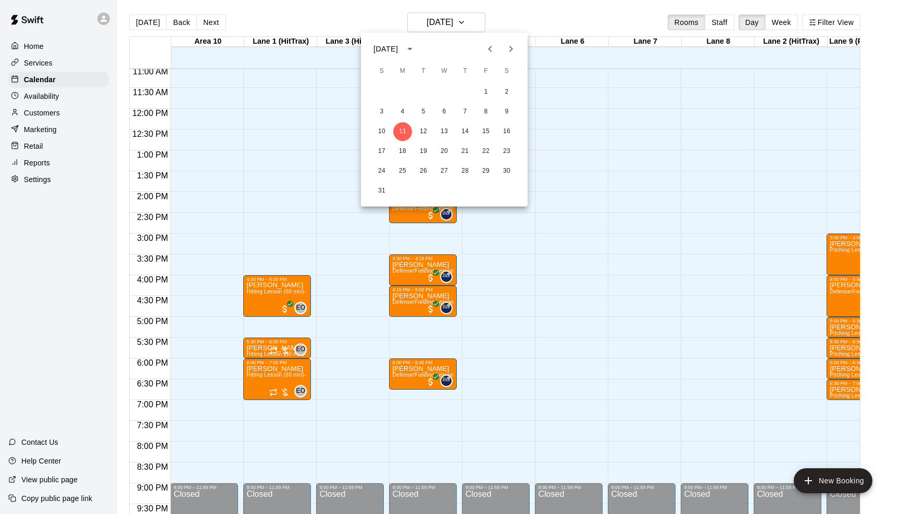
click at [485, 226] on div at bounding box center [450, 257] width 900 height 514
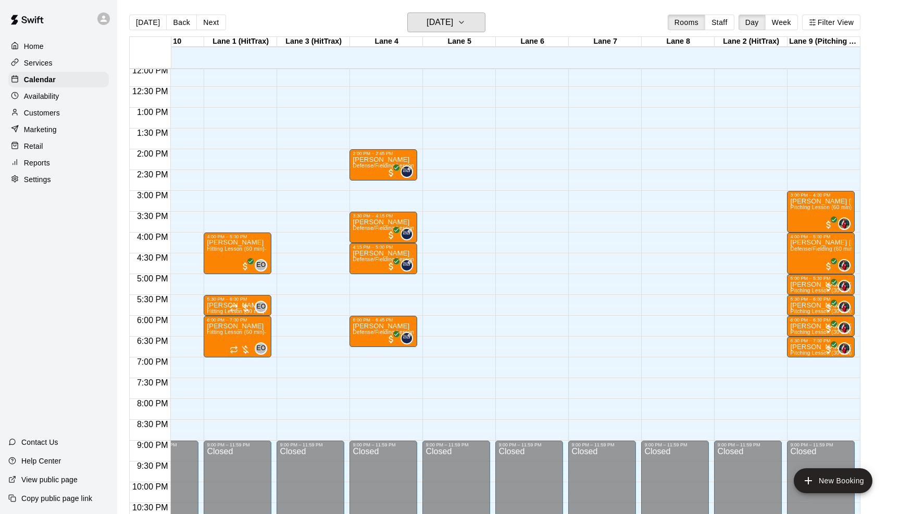
scroll to position [496, 40]
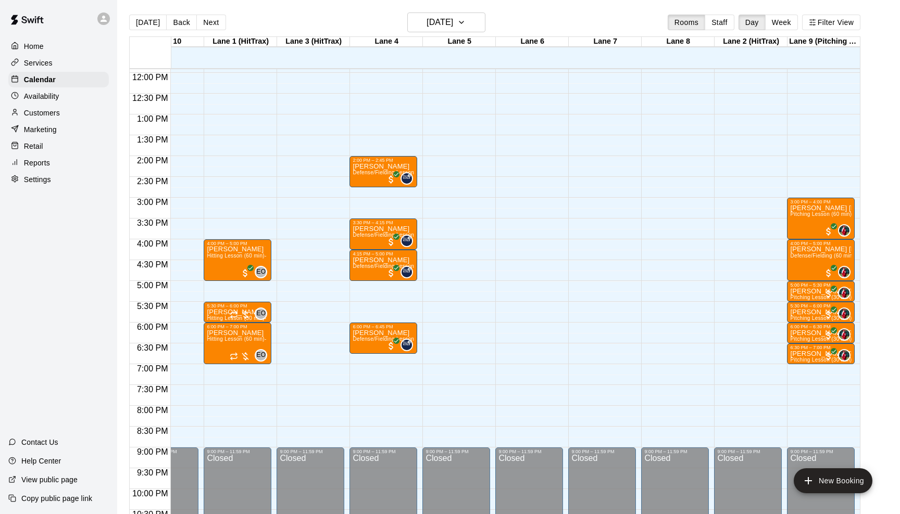
click at [382, 191] on div "12:00 AM – 9:00 AM Closed 2:00 PM – 2:45 PM [PERSON_NAME] Defense/Fielding Less…" at bounding box center [383, 73] width 68 height 1000
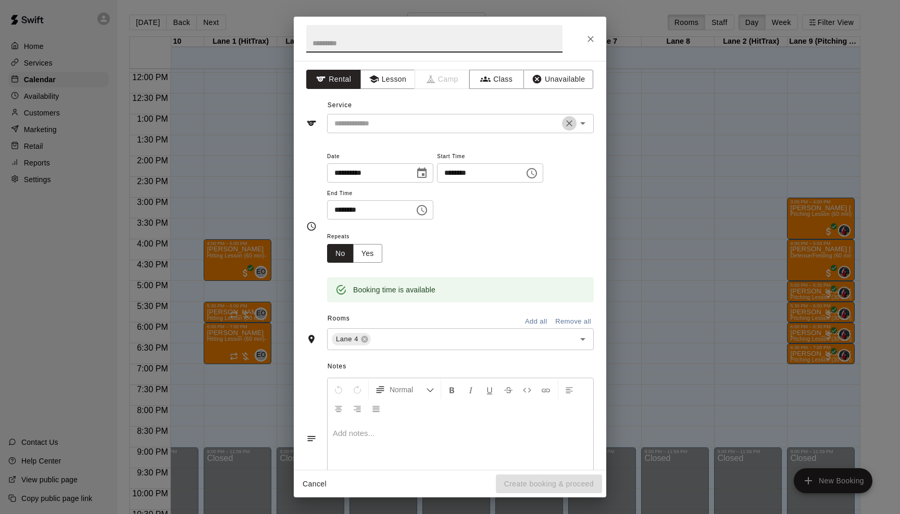
click at [570, 124] on icon "Clear" at bounding box center [569, 123] width 6 height 6
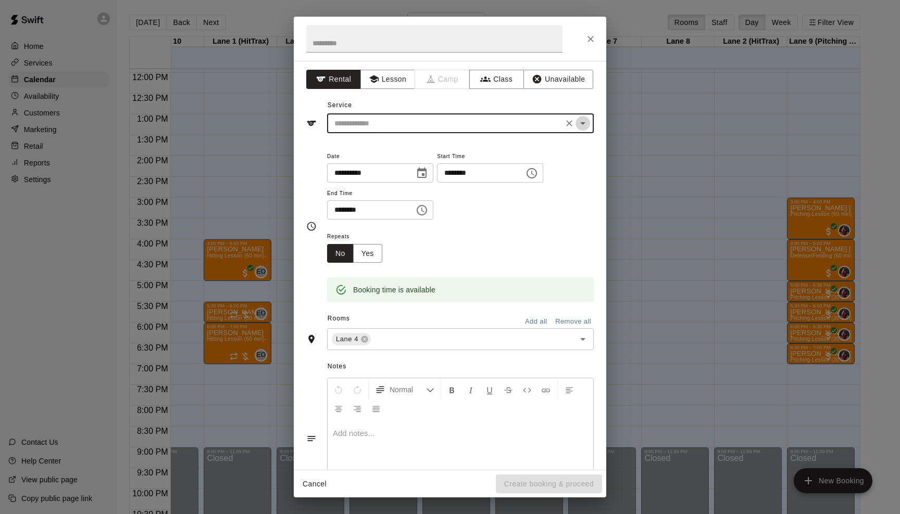
click at [581, 125] on icon "Open" at bounding box center [582, 123] width 12 height 12
click at [588, 127] on icon "Close" at bounding box center [582, 123] width 12 height 12
click at [405, 79] on button "Lesson" at bounding box center [387, 79] width 55 height 19
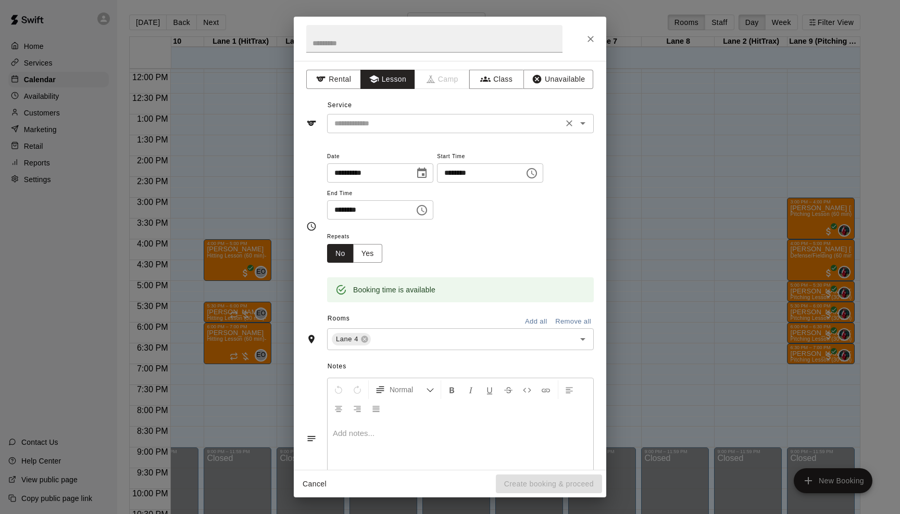
click at [578, 122] on icon "Open" at bounding box center [582, 123] width 12 height 12
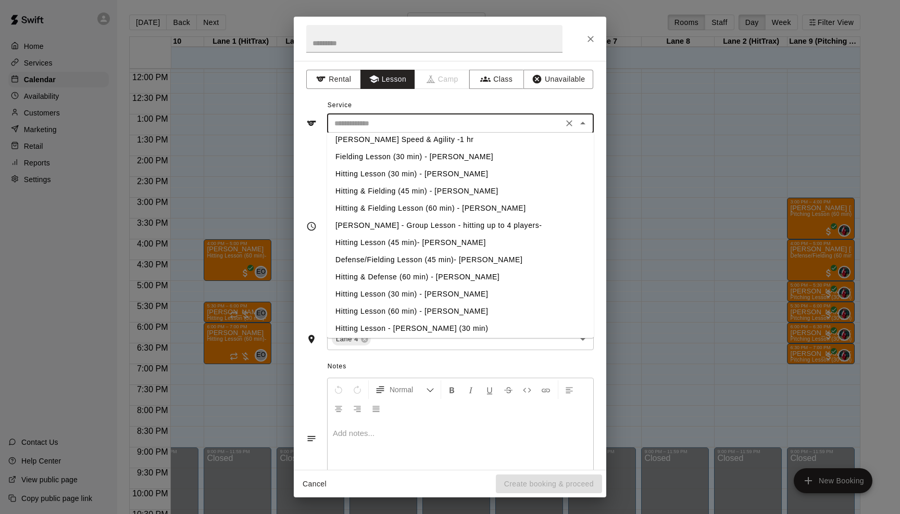
scroll to position [233, 0]
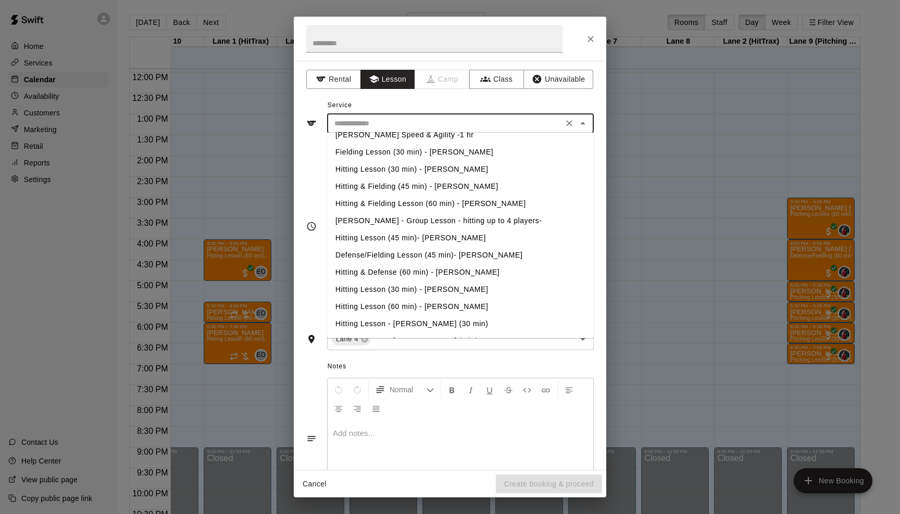
click at [447, 254] on li "Defense/Fielding Lesson (45 min)- [PERSON_NAME]" at bounding box center [460, 255] width 267 height 17
type input "**********"
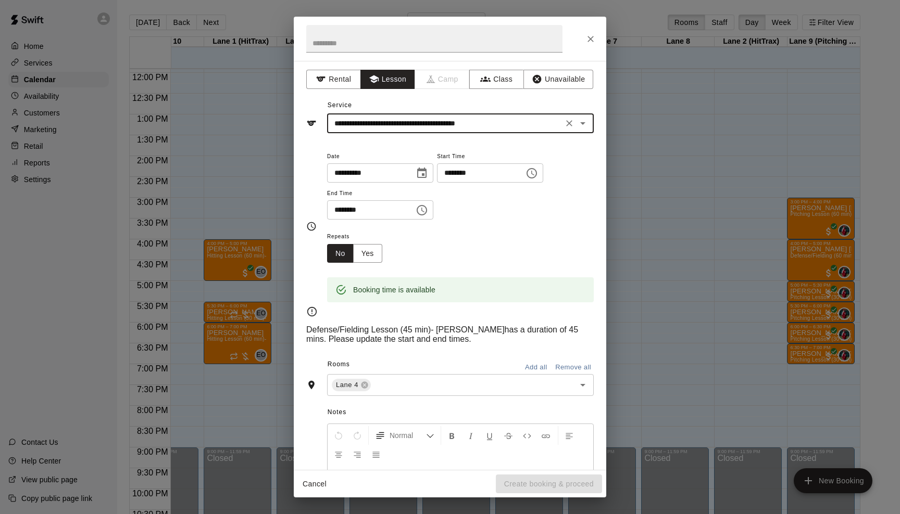
click at [428, 210] on icon "Choose time, selected time is 3:15 PM" at bounding box center [422, 210] width 12 height 12
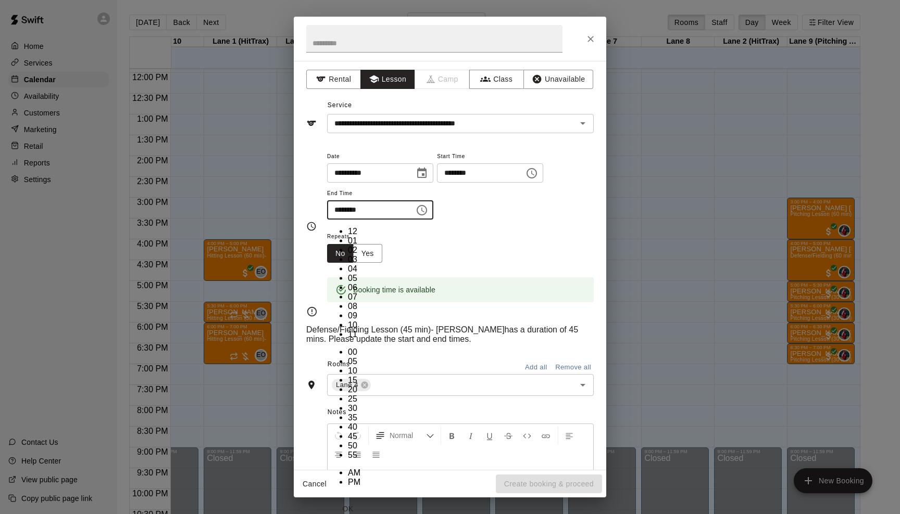
scroll to position [19, 0]
click at [369, 404] on li "30" at bounding box center [358, 408] width 21 height 9
type input "********"
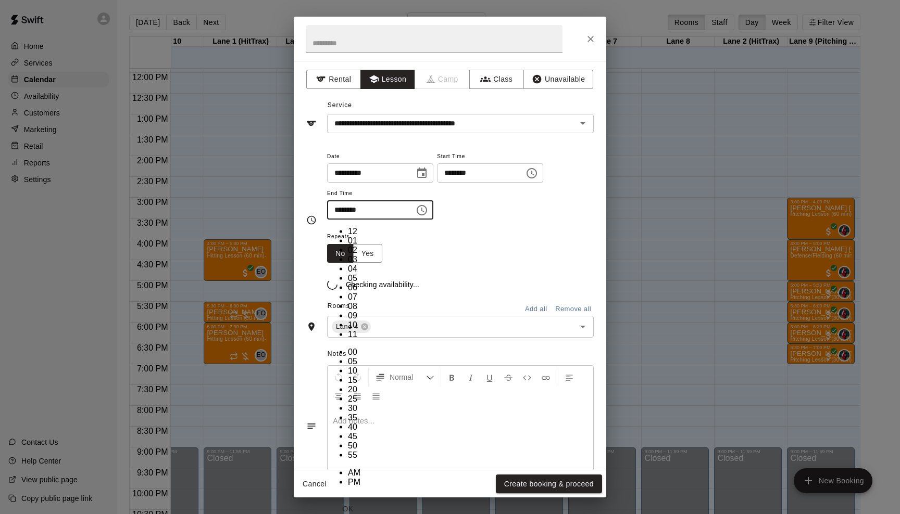
scroll to position [122, 0]
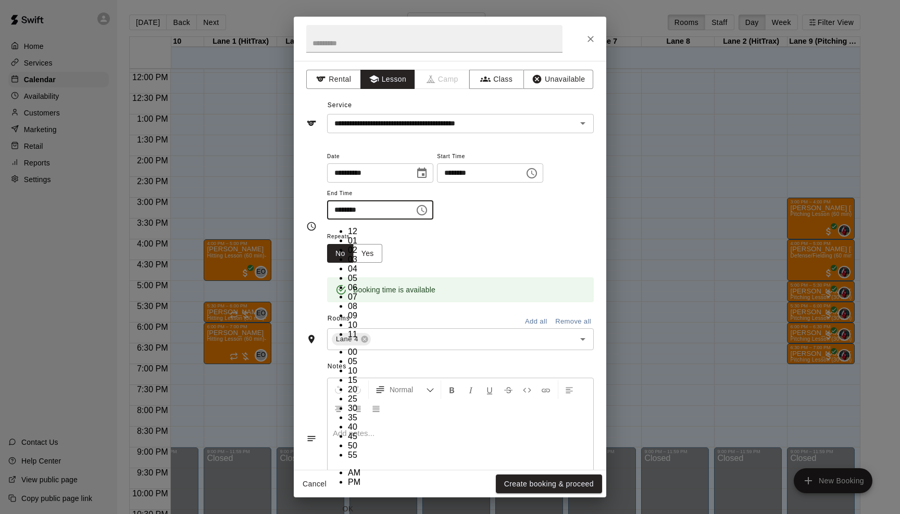
click at [499, 233] on div "Repeats No Yes" at bounding box center [460, 246] width 267 height 33
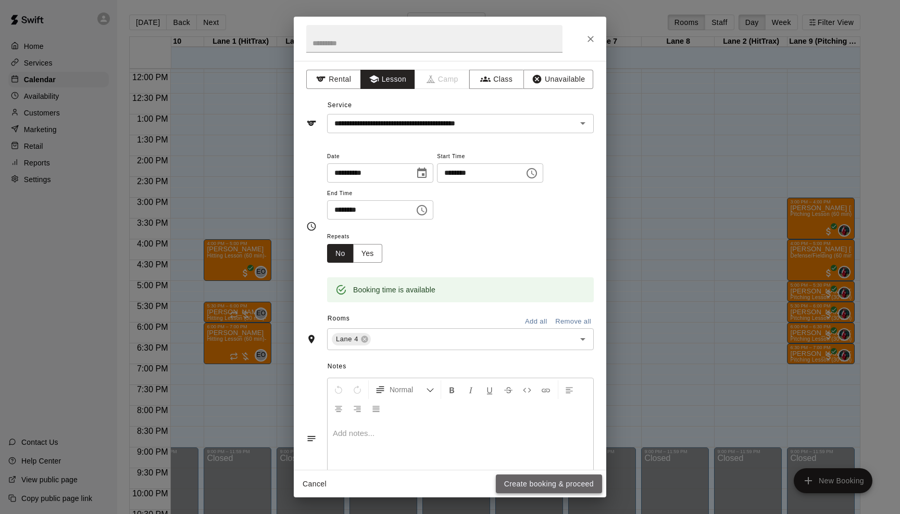
click at [520, 483] on button "Create booking & proceed" at bounding box center [549, 484] width 106 height 19
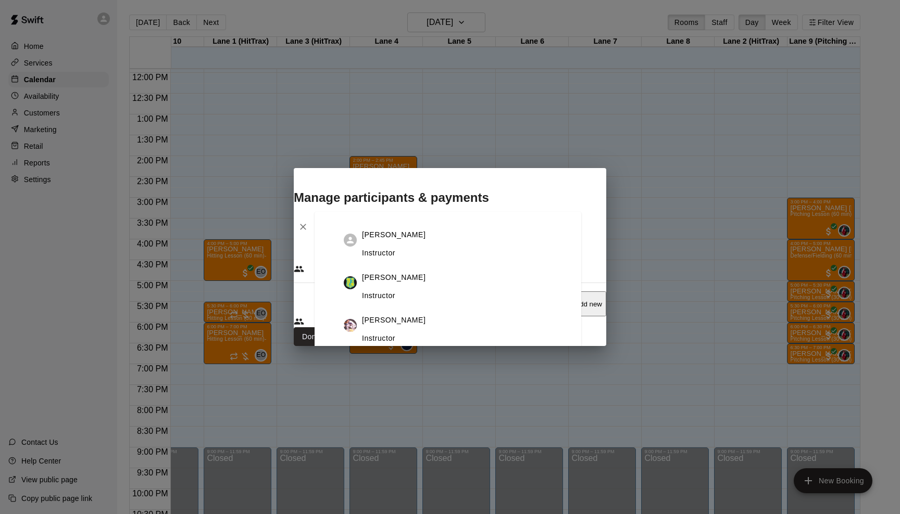
click at [388, 264] on input "Search staff" at bounding box center [351, 269] width 74 height 10
click at [478, 347] on li "[PERSON_NAME] Instructor" at bounding box center [458, 368] width 246 height 43
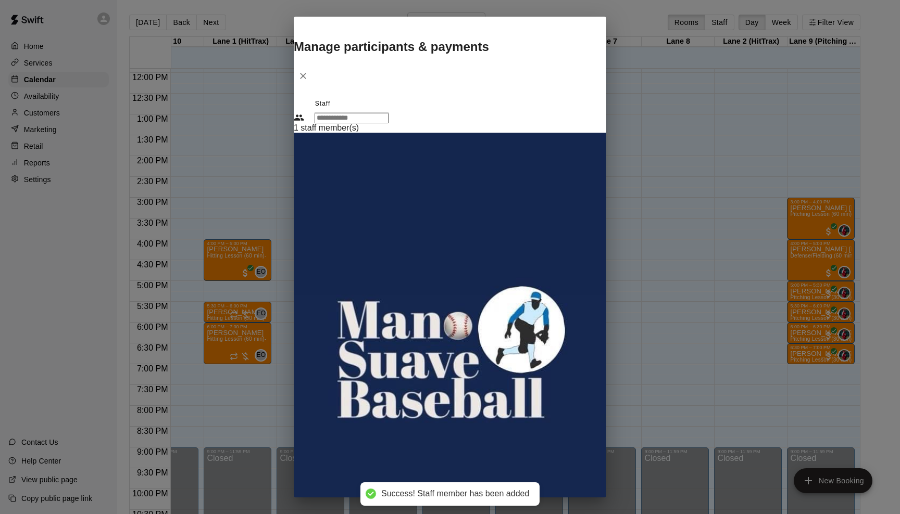
drag, startPoint x: 421, startPoint y: 316, endPoint x: 430, endPoint y: 313, distance: 9.2
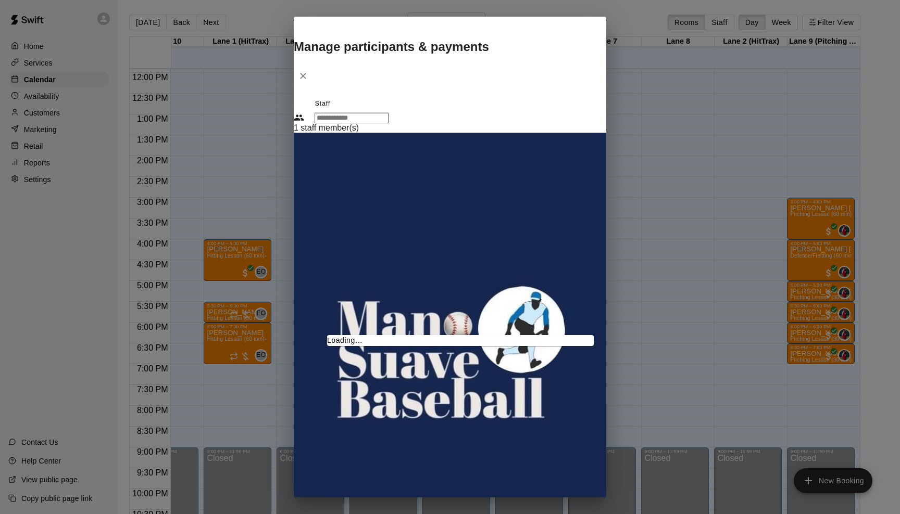
type input "***"
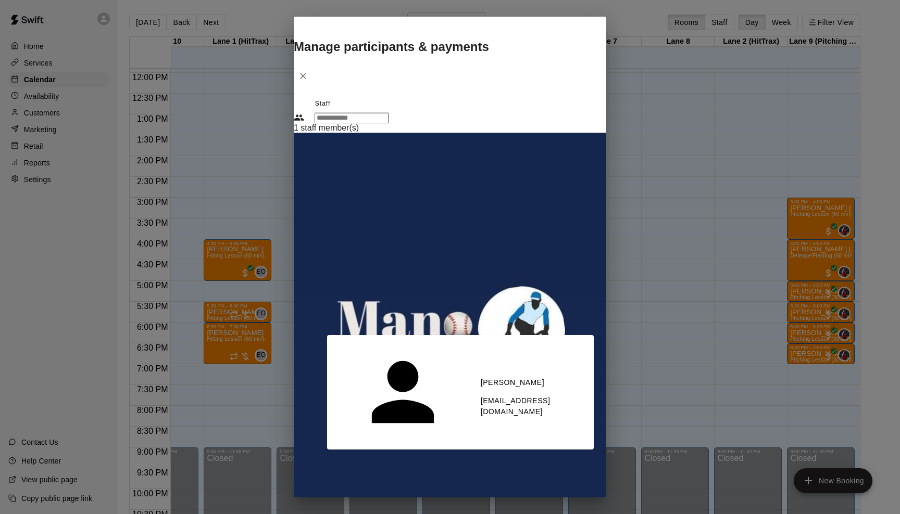
click at [492, 467] on p "The Zone Sports Academy" at bounding box center [538, 472] width 93 height 11
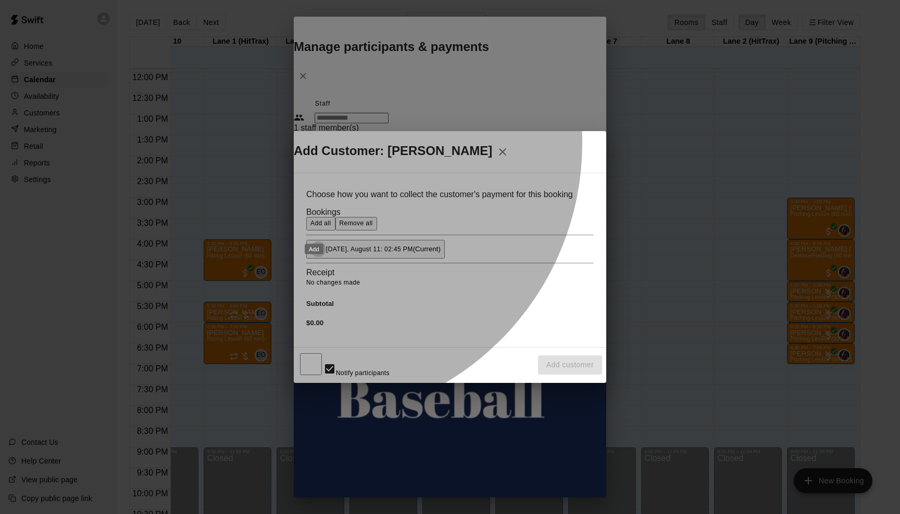
click at [315, 244] on icon "Add" at bounding box center [318, 249] width 10 height 10
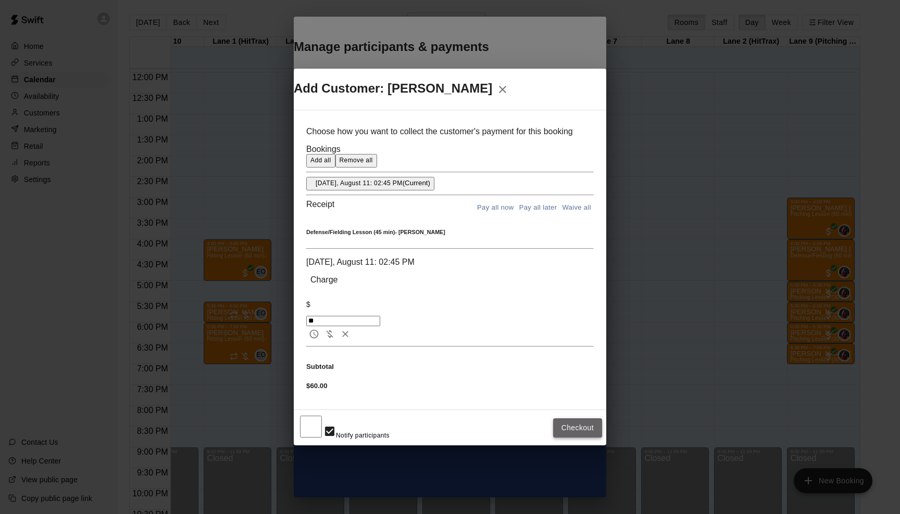
click at [563, 419] on button "Checkout" at bounding box center [577, 428] width 49 height 19
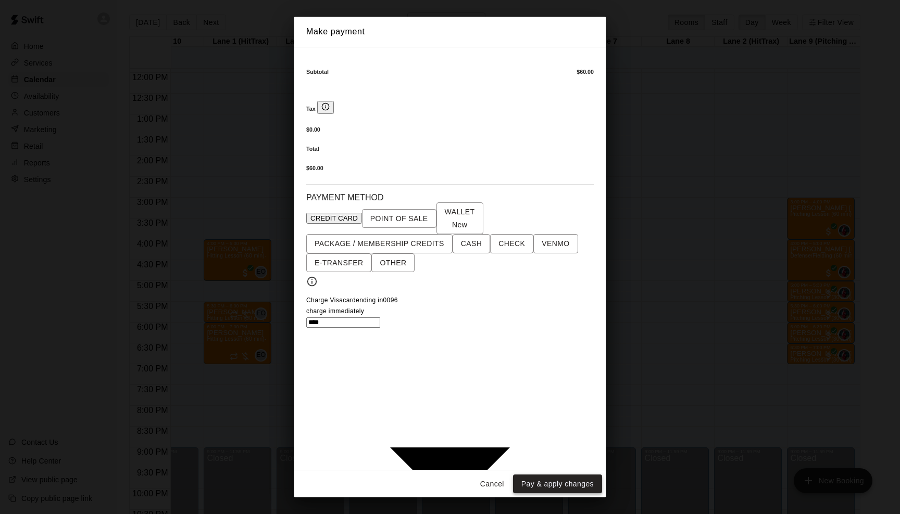
click at [558, 475] on button "Pay & apply changes" at bounding box center [557, 484] width 89 height 19
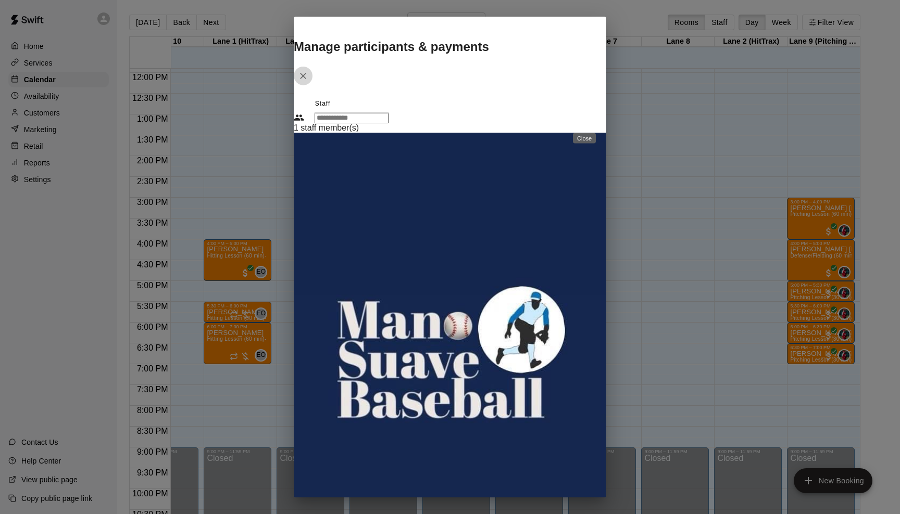
click at [308, 81] on icon "Close" at bounding box center [303, 76] width 10 height 10
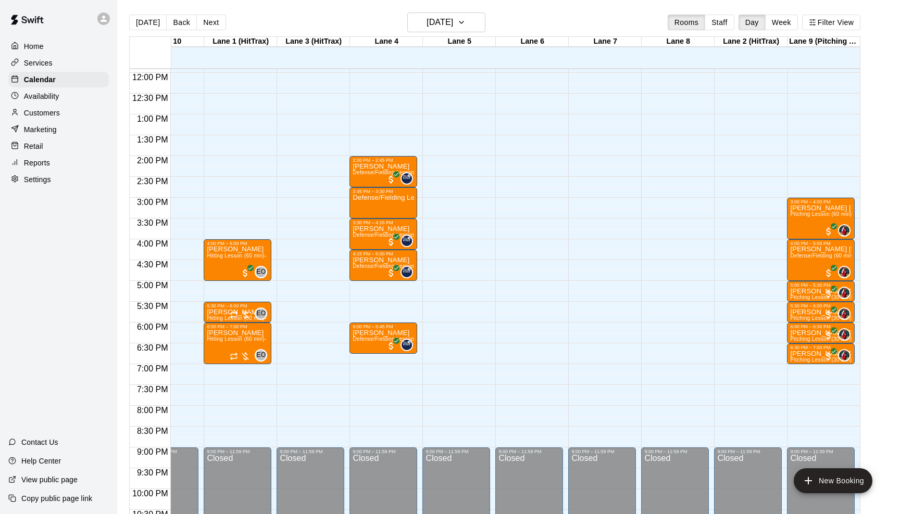
click at [28, 42] on p "Home" at bounding box center [34, 46] width 20 height 10
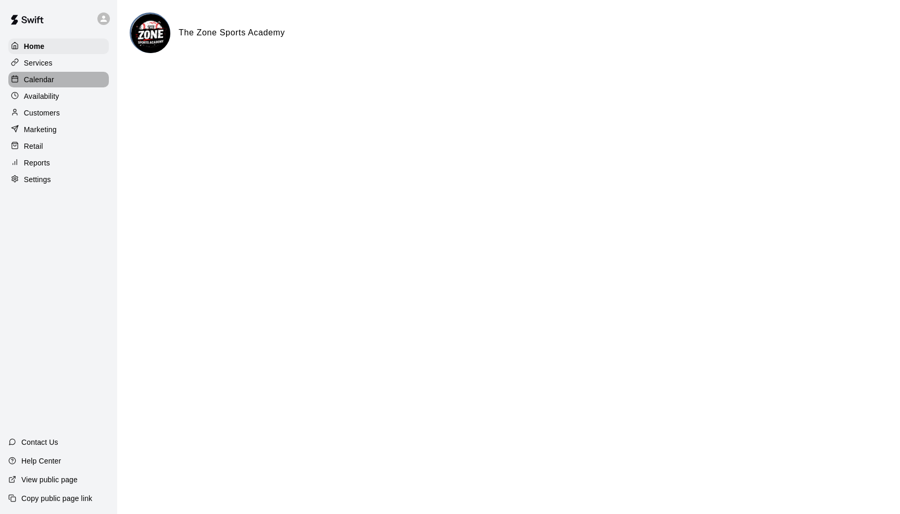
click at [36, 81] on p "Calendar" at bounding box center [39, 79] width 30 height 10
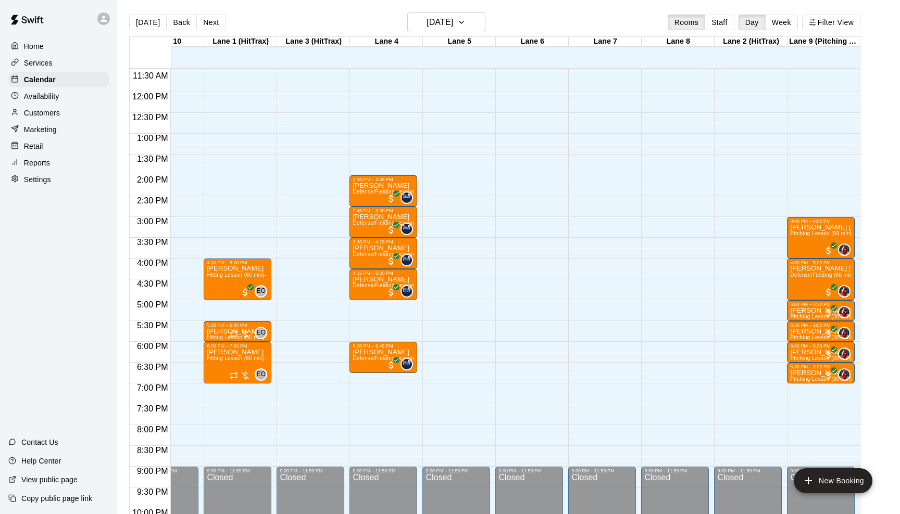
scroll to position [474, 40]
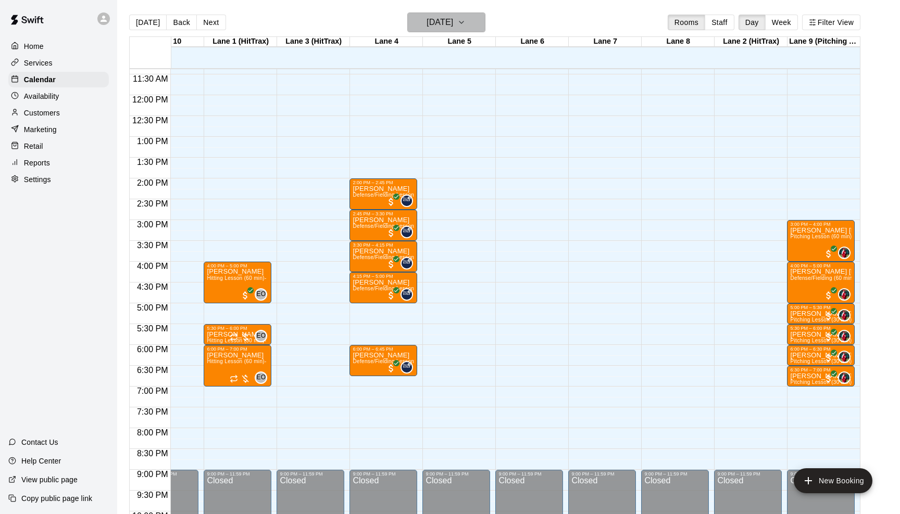
click at [471, 21] on button "[DATE]" at bounding box center [446, 22] width 78 height 20
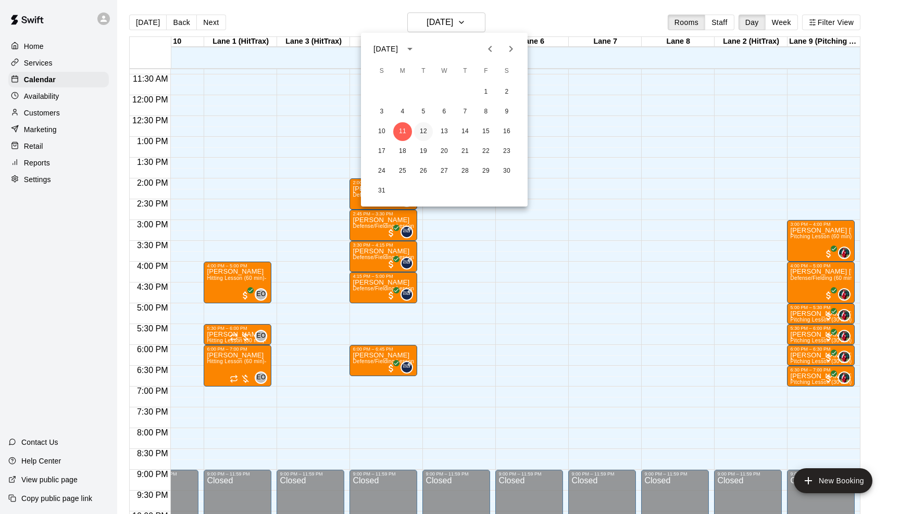
click at [424, 133] on button "12" at bounding box center [423, 131] width 19 height 19
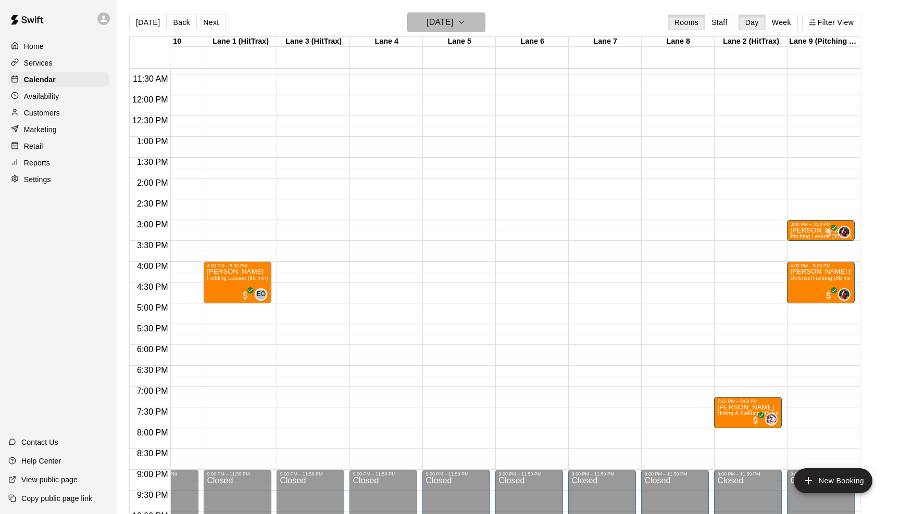
click at [465, 23] on icon "button" at bounding box center [461, 22] width 8 height 12
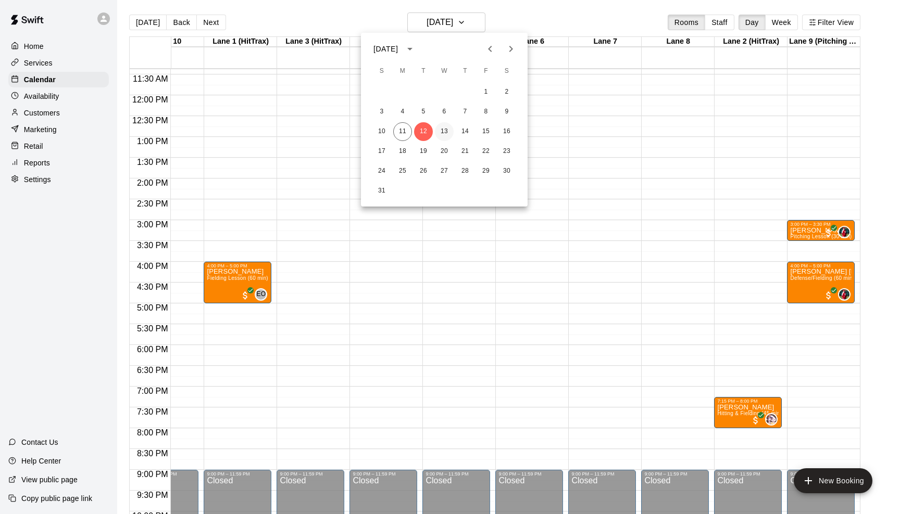
click at [441, 131] on button "13" at bounding box center [444, 131] width 19 height 19
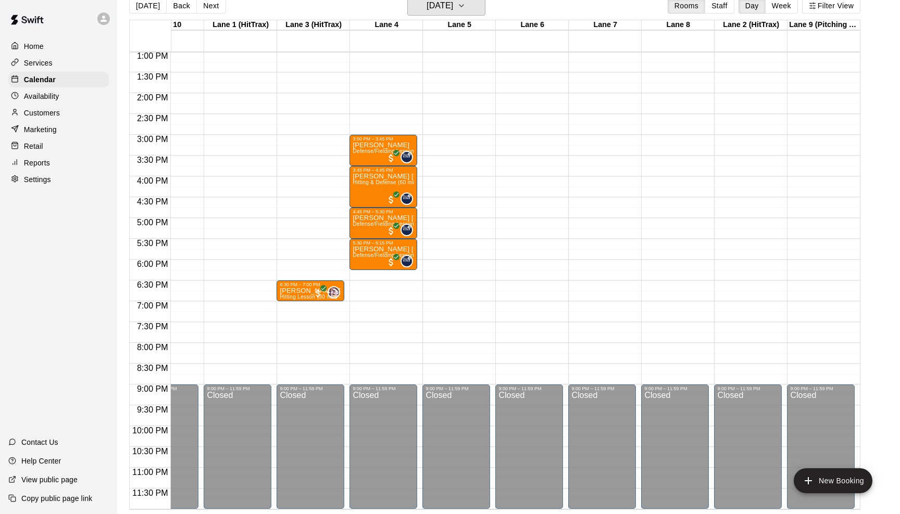
scroll to position [17, 0]
click at [465, 5] on icon "button" at bounding box center [461, 5] width 8 height 12
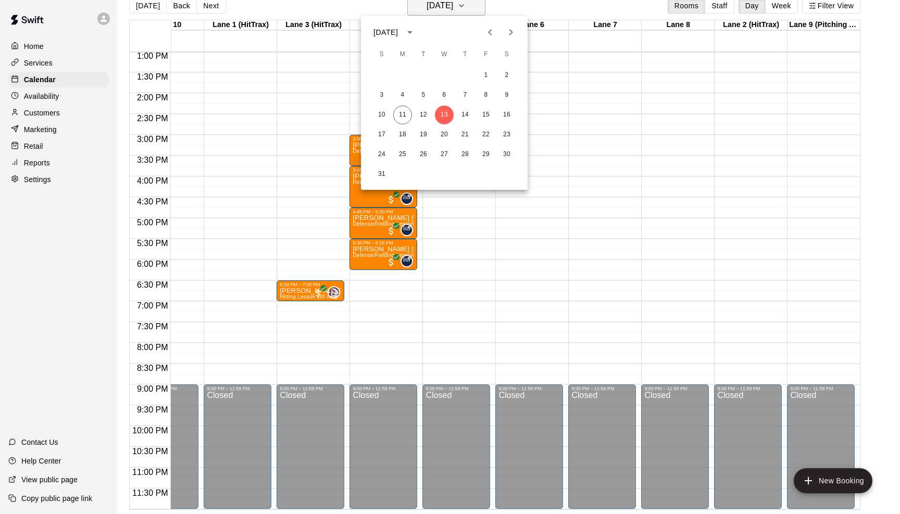
click at [482, 5] on div at bounding box center [450, 257] width 900 height 514
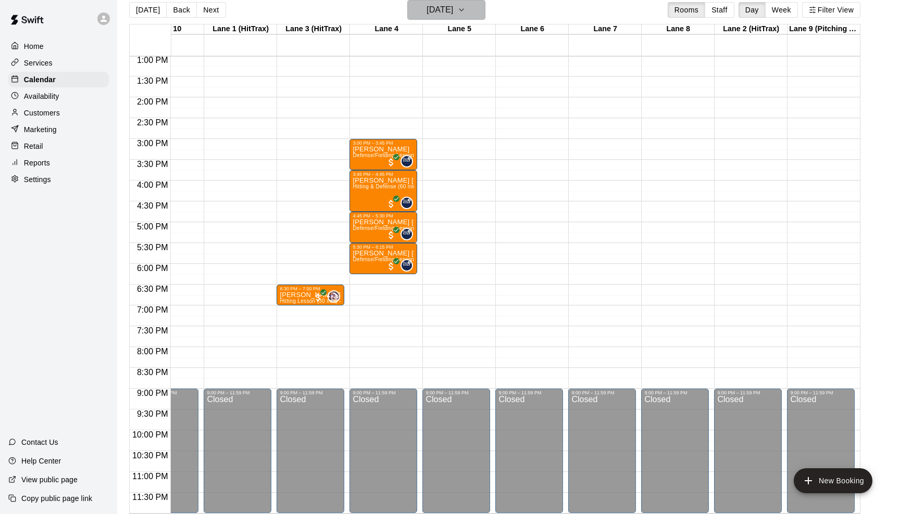
click at [465, 14] on icon "button" at bounding box center [461, 10] width 8 height 12
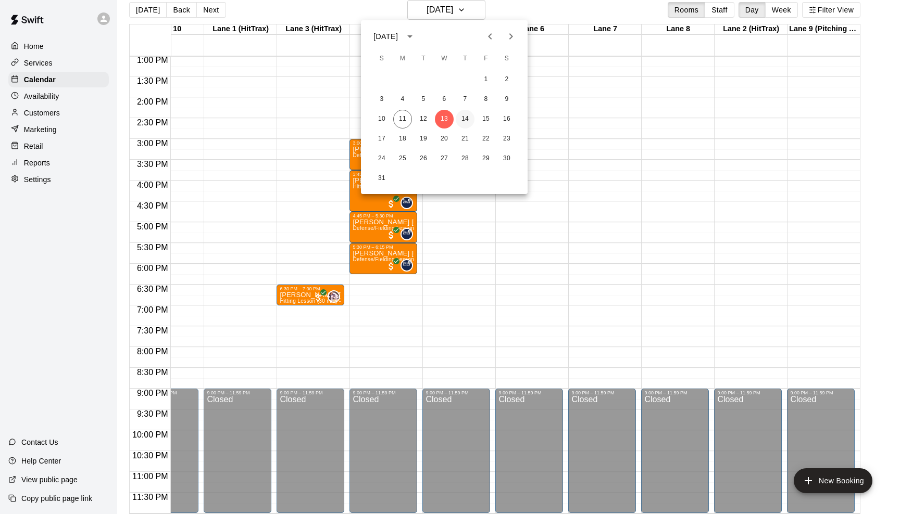
click at [464, 121] on button "14" at bounding box center [465, 119] width 19 height 19
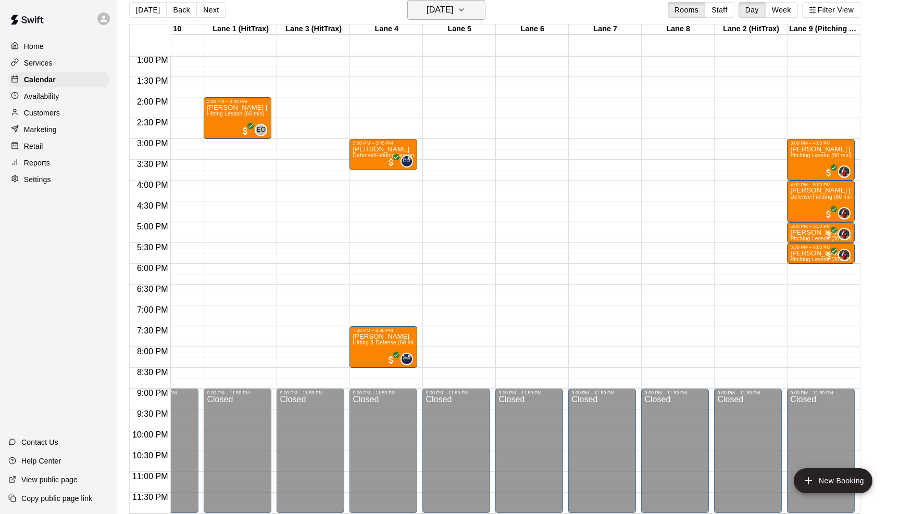
click at [465, 9] on icon "button" at bounding box center [461, 10] width 8 height 12
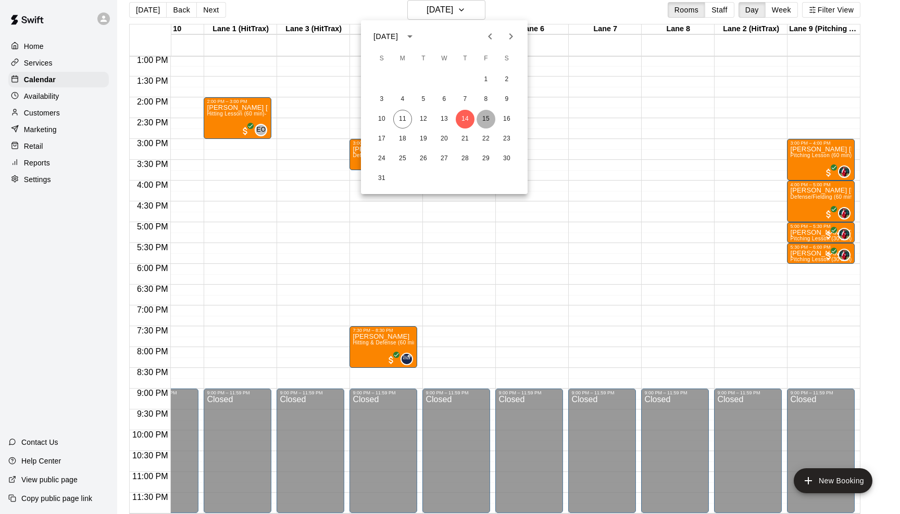
click at [489, 119] on button "15" at bounding box center [485, 119] width 19 height 19
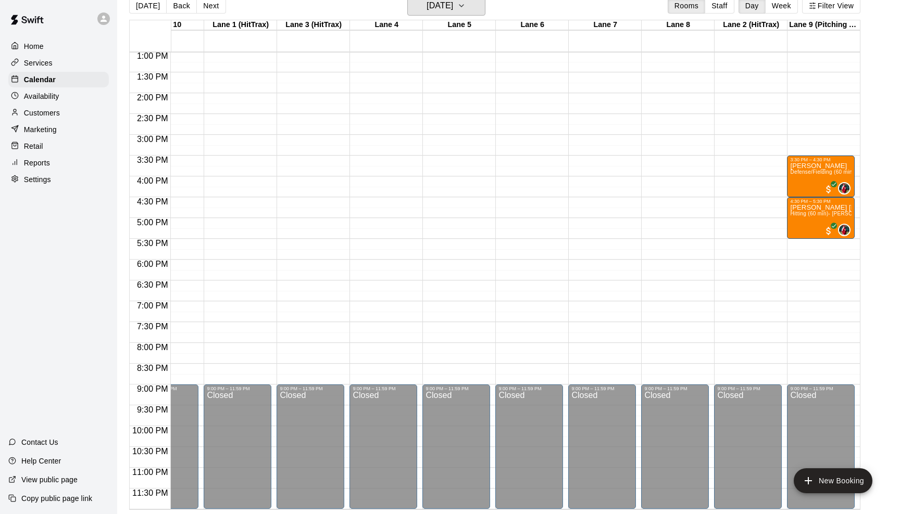
scroll to position [17, 0]
click at [465, 7] on icon "button" at bounding box center [461, 5] width 8 height 12
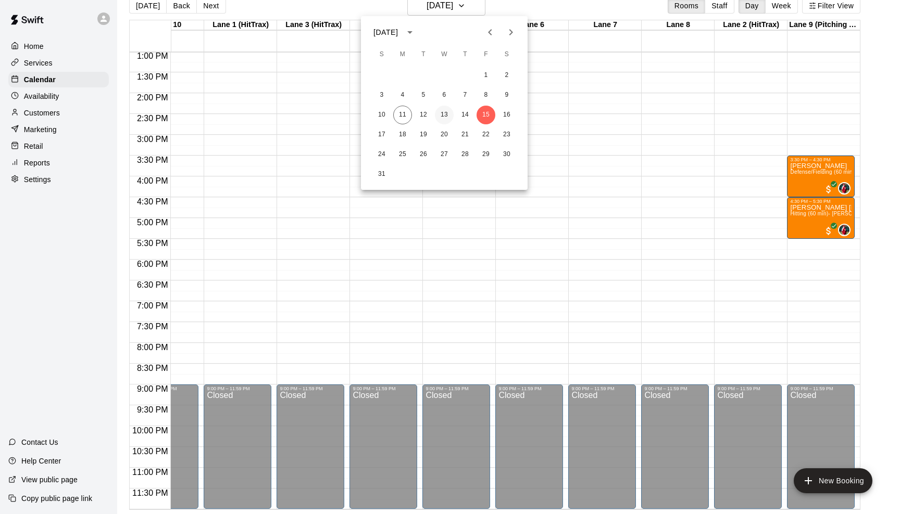
click at [440, 115] on button "13" at bounding box center [444, 115] width 19 height 19
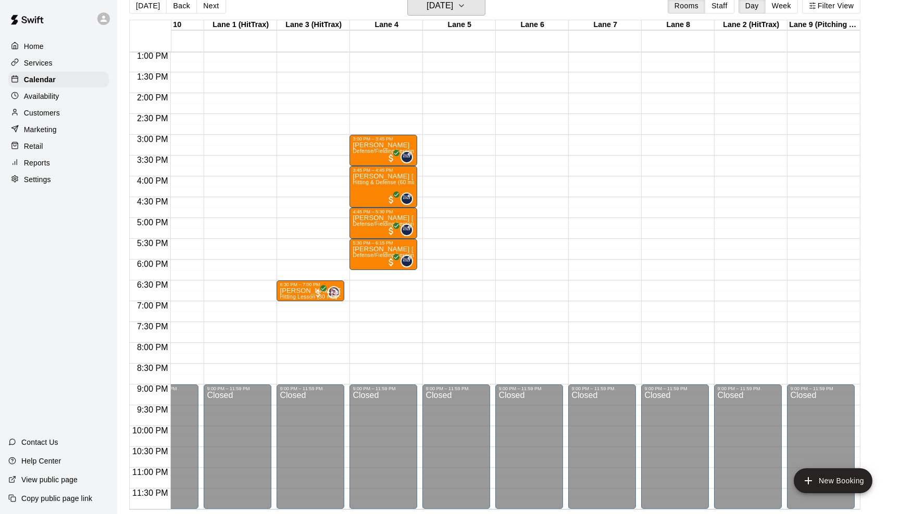
scroll to position [12, 0]
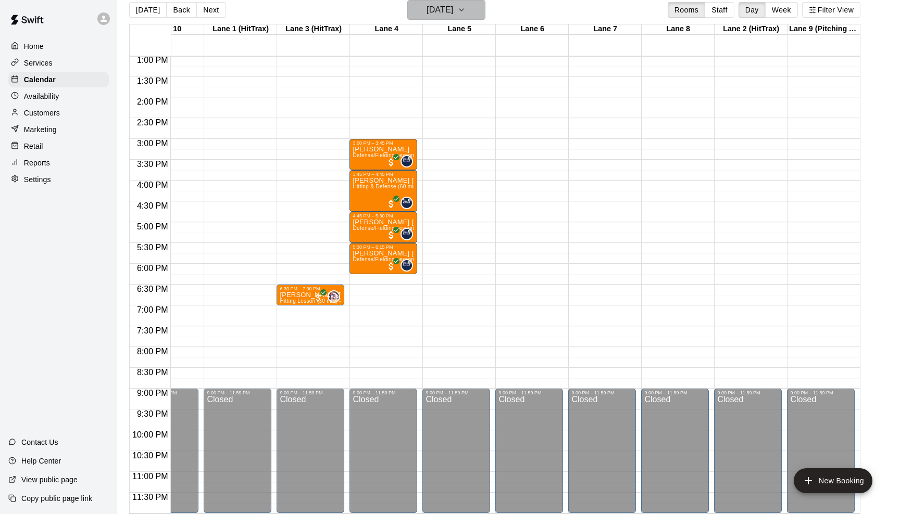
click at [465, 9] on icon "button" at bounding box center [461, 10] width 8 height 12
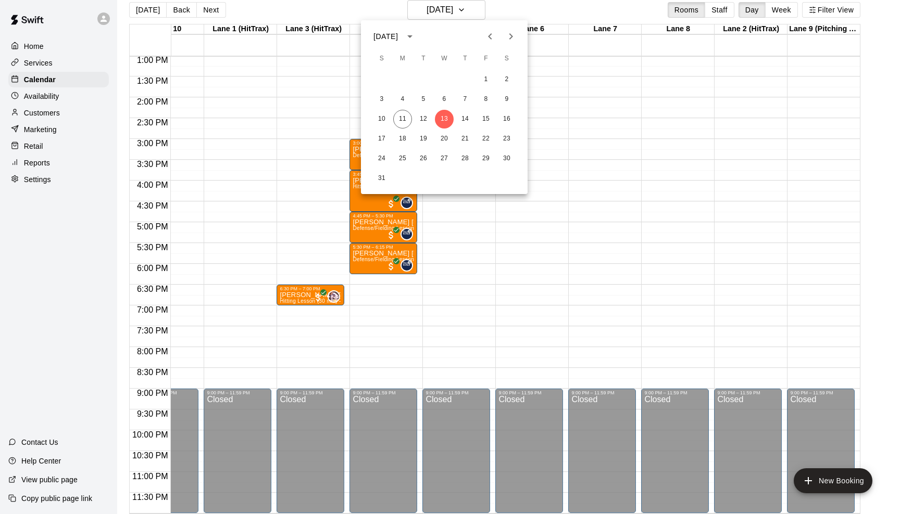
click at [281, 55] on div at bounding box center [450, 257] width 900 height 514
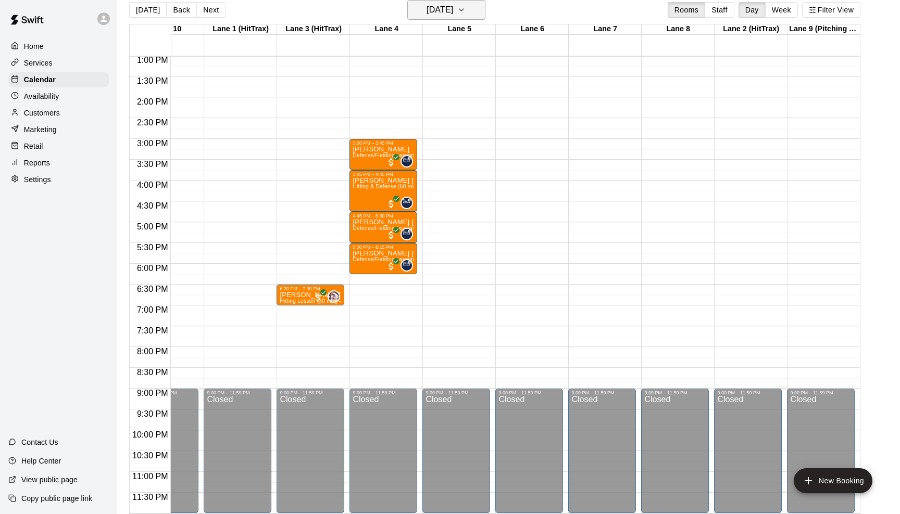
click at [465, 14] on icon "button" at bounding box center [461, 10] width 8 height 12
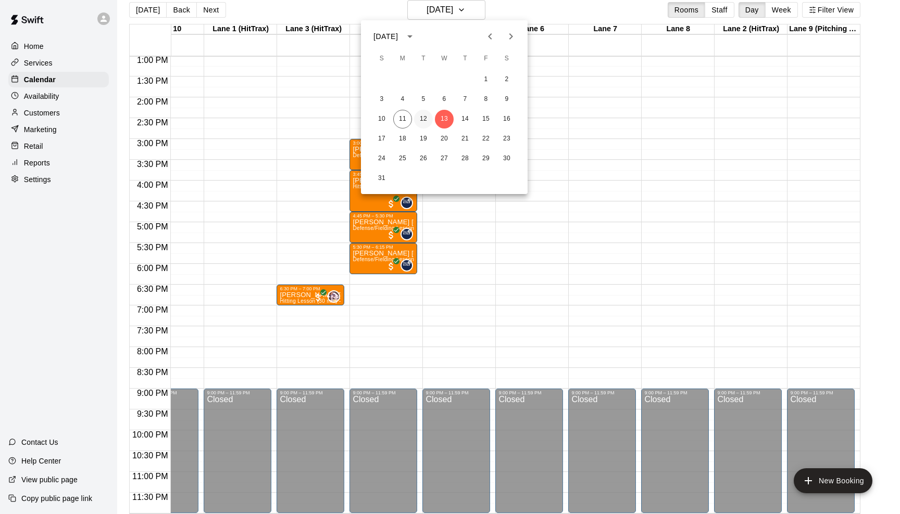
click at [419, 115] on button "12" at bounding box center [423, 119] width 19 height 19
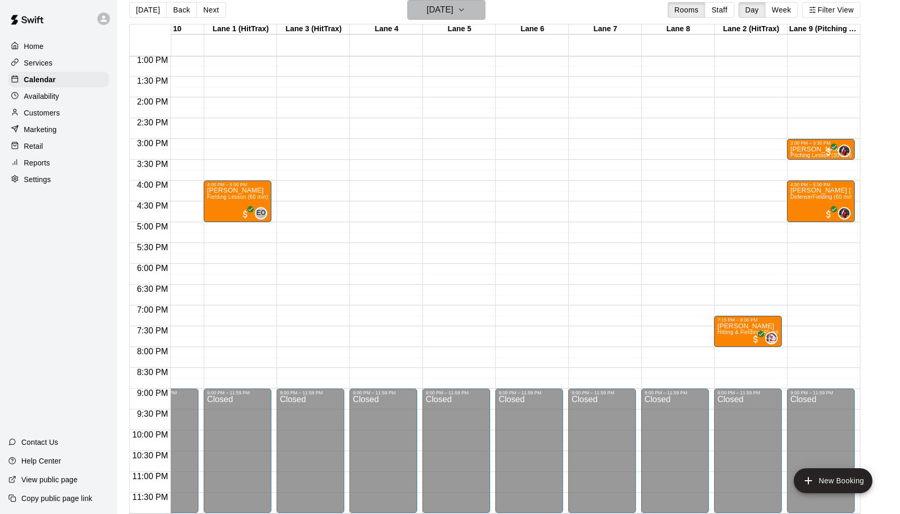
click at [465, 9] on icon "button" at bounding box center [461, 10] width 8 height 12
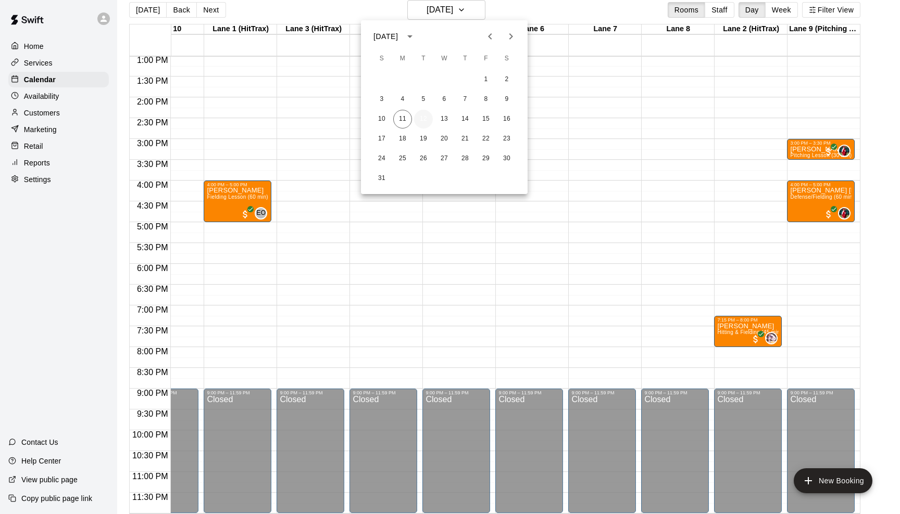
click at [422, 119] on button "12" at bounding box center [423, 119] width 19 height 19
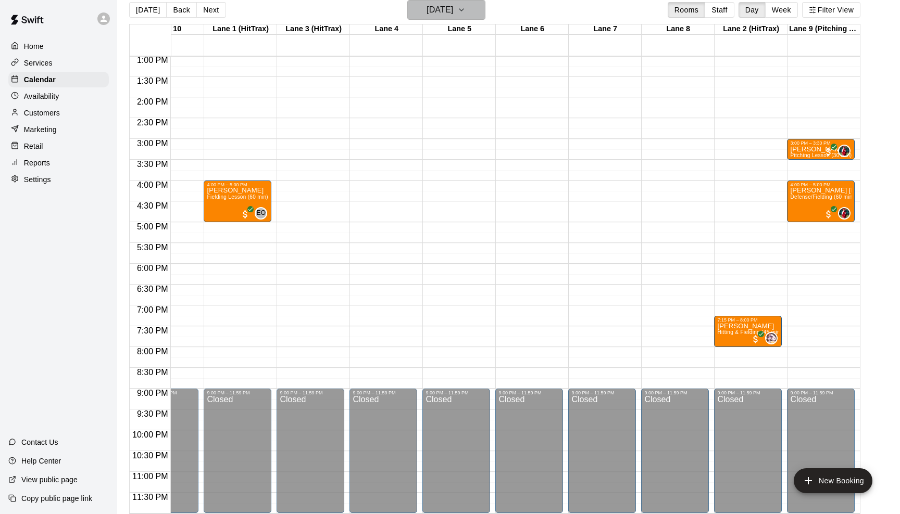
click at [465, 6] on icon "button" at bounding box center [461, 10] width 8 height 12
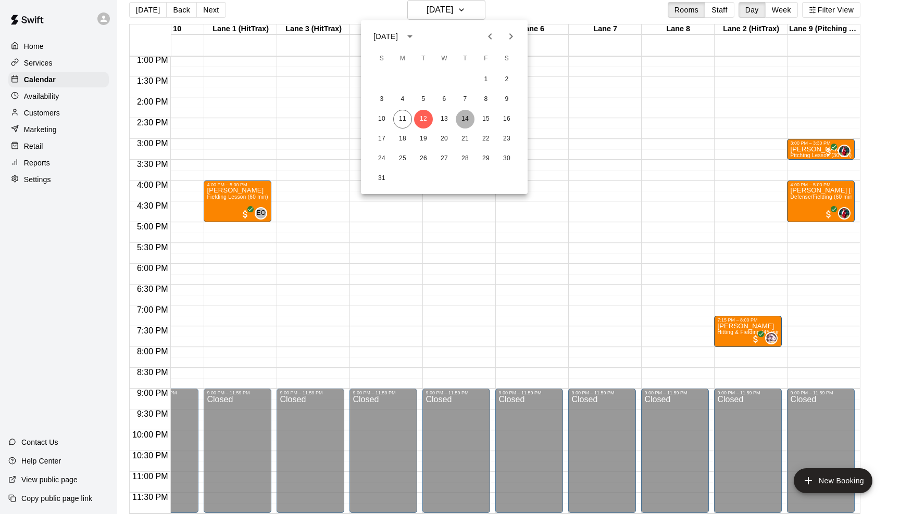
click at [464, 119] on button "14" at bounding box center [465, 119] width 19 height 19
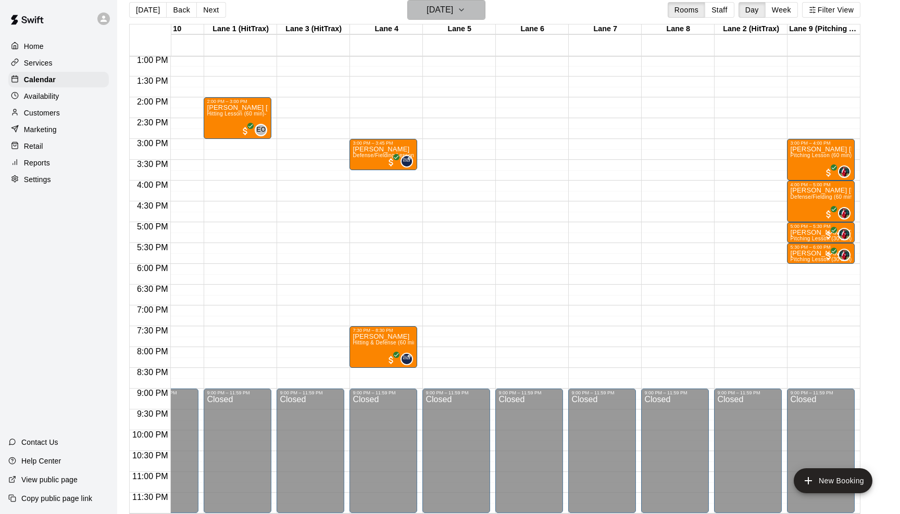
click at [465, 11] on icon "button" at bounding box center [461, 10] width 8 height 12
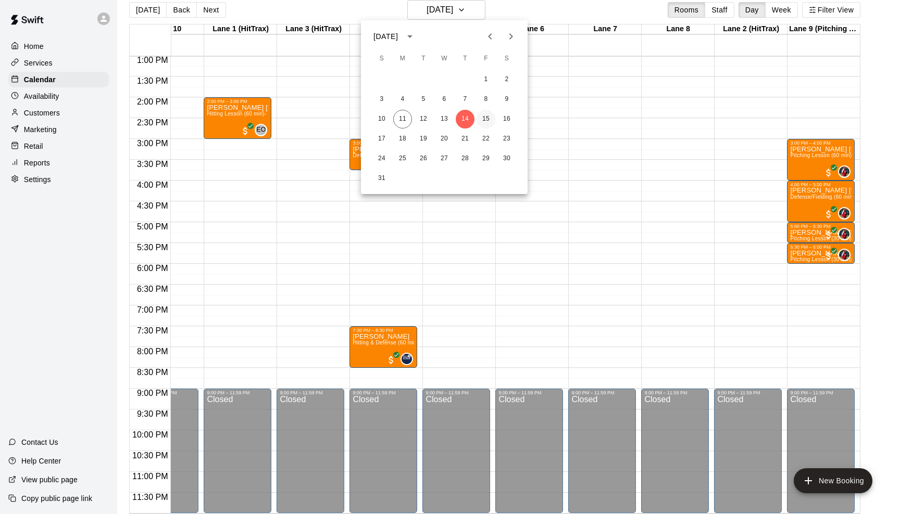
click at [483, 118] on button "15" at bounding box center [485, 119] width 19 height 19
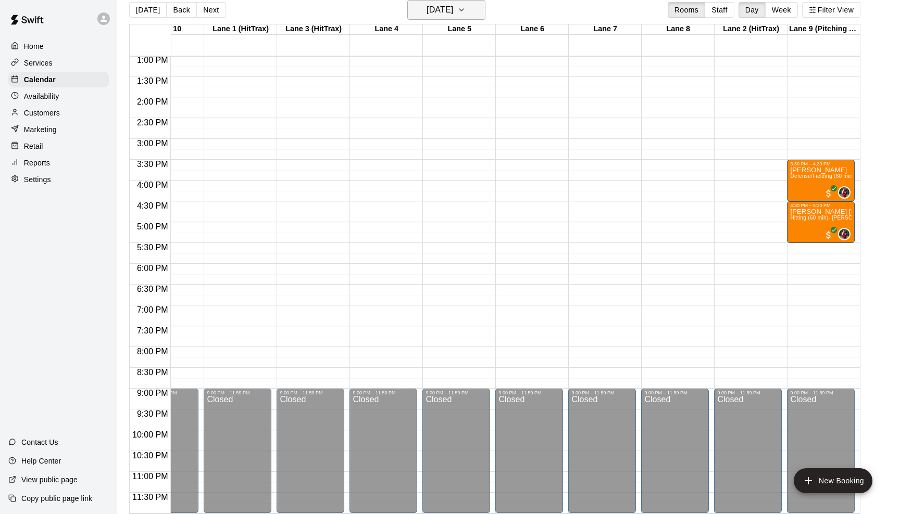
click at [465, 11] on icon "button" at bounding box center [461, 10] width 8 height 12
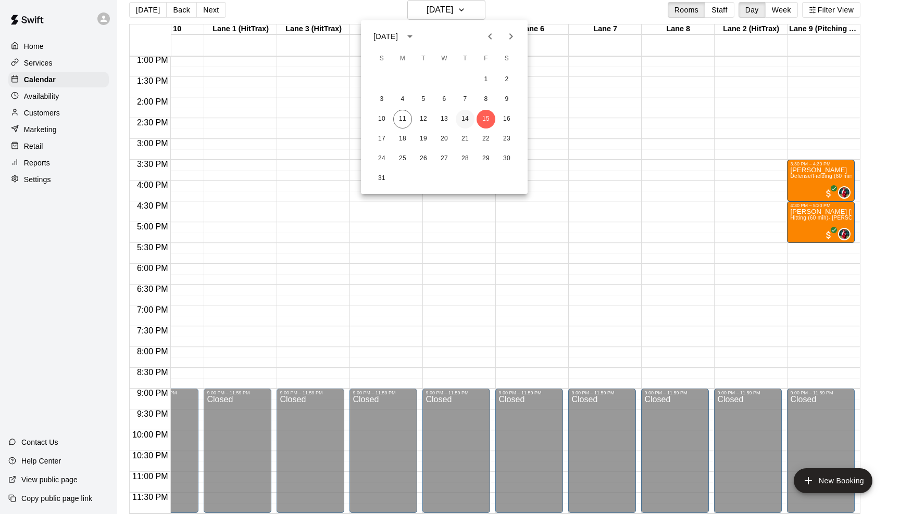
click at [462, 118] on button "14" at bounding box center [465, 119] width 19 height 19
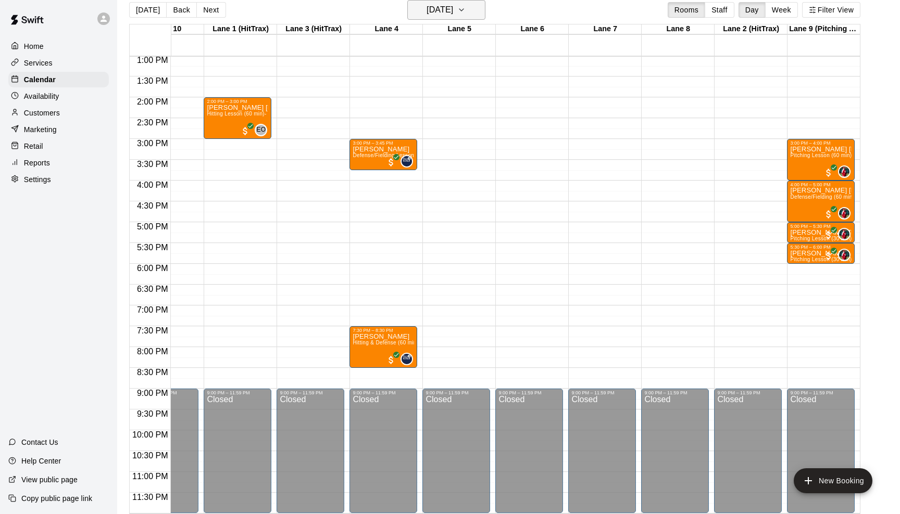
click at [463, 10] on icon "button" at bounding box center [461, 10] width 4 height 2
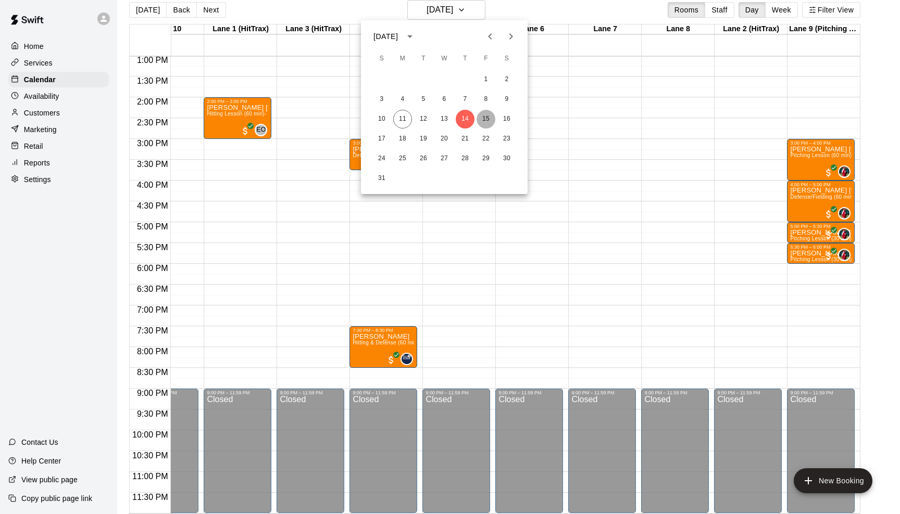
click at [485, 121] on button "15" at bounding box center [485, 119] width 19 height 19
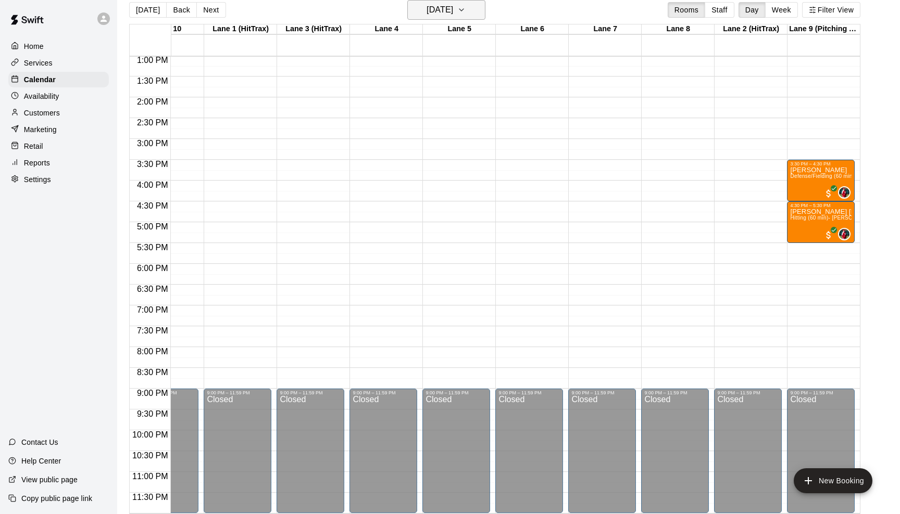
click at [465, 6] on icon "button" at bounding box center [461, 10] width 8 height 12
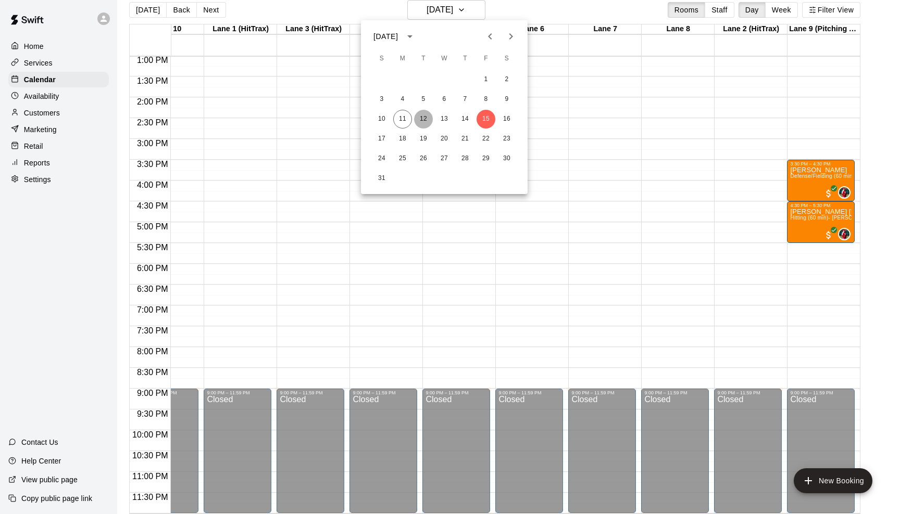
click at [416, 115] on button "12" at bounding box center [423, 119] width 19 height 19
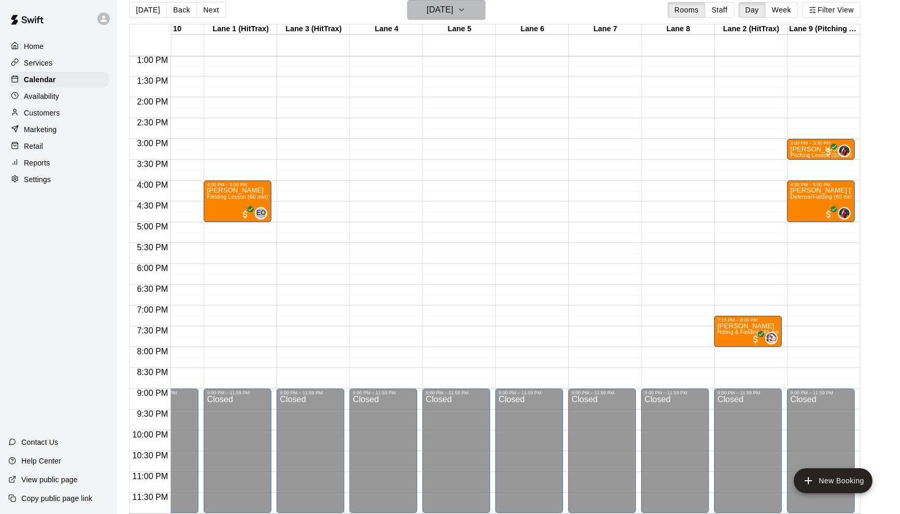
click at [463, 10] on icon "button" at bounding box center [461, 10] width 4 height 2
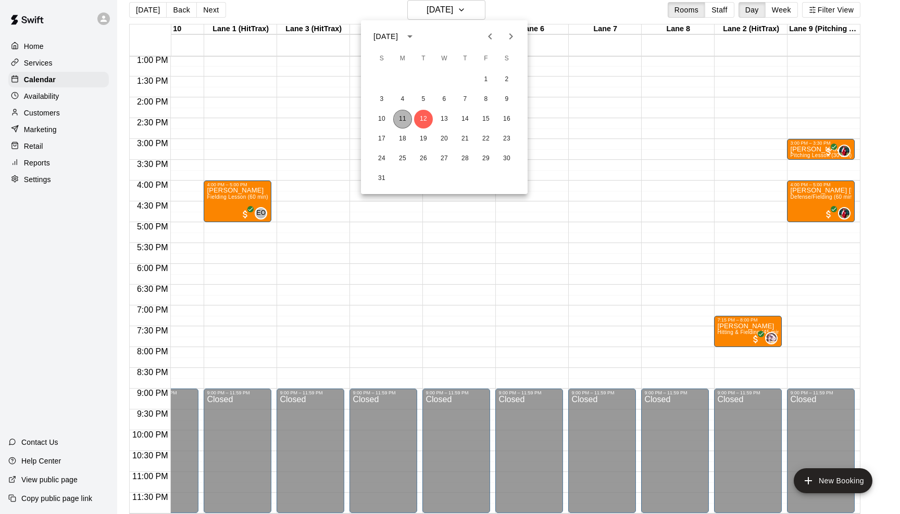
click at [399, 114] on button "11" at bounding box center [402, 119] width 19 height 19
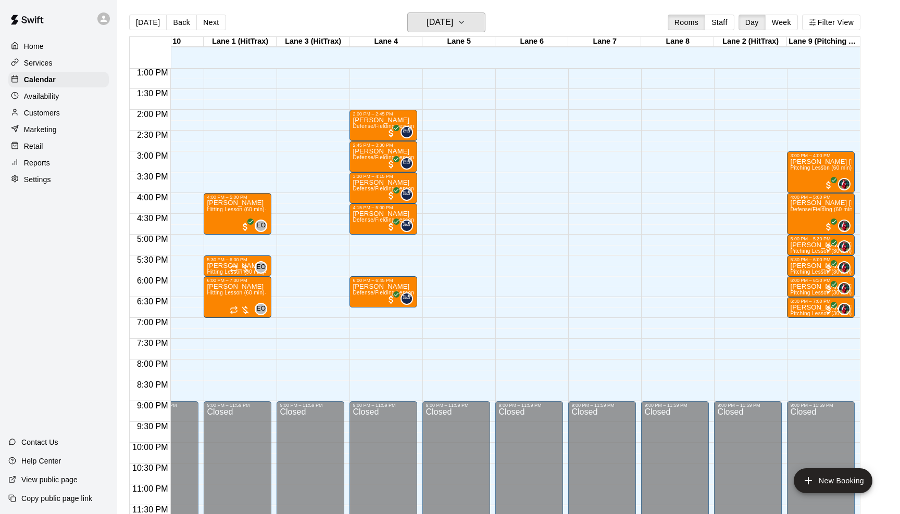
scroll to position [0, 40]
click at [465, 20] on icon "button" at bounding box center [461, 22] width 8 height 12
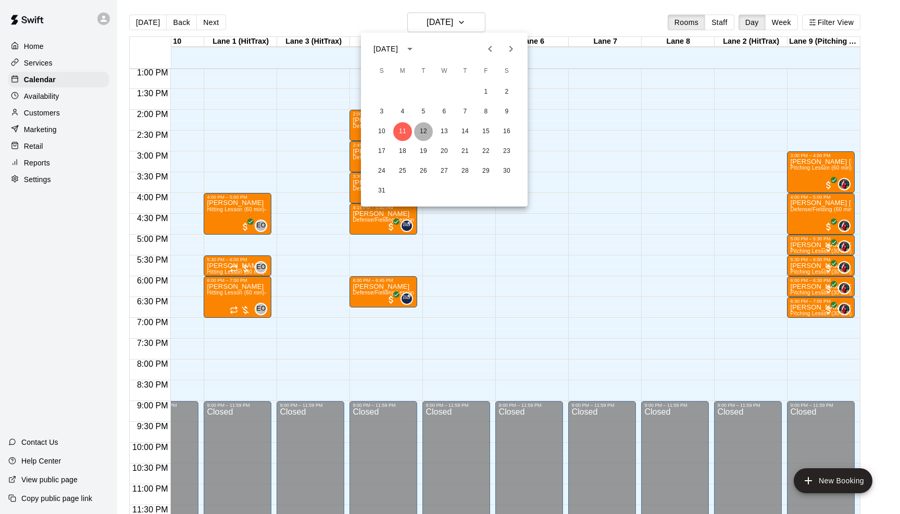
click at [425, 127] on button "12" at bounding box center [423, 131] width 19 height 19
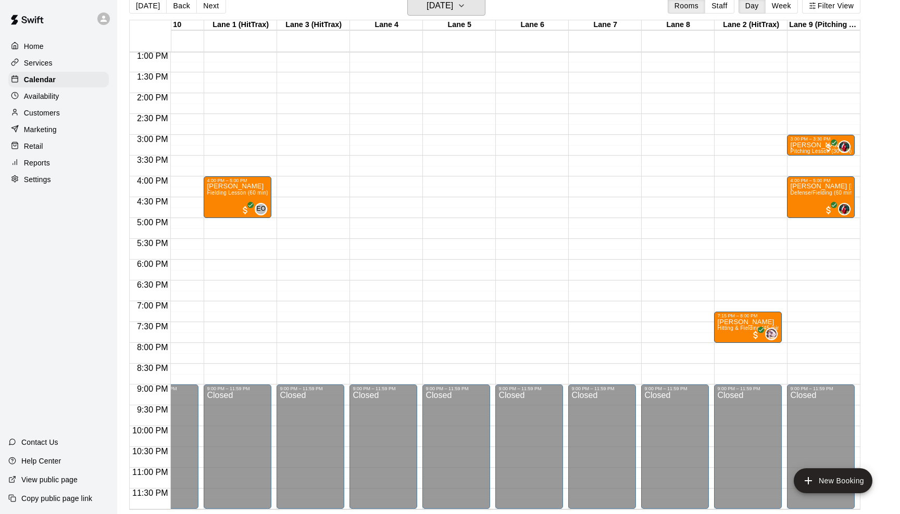
scroll to position [17, 0]
click at [465, 8] on icon "button" at bounding box center [461, 5] width 8 height 12
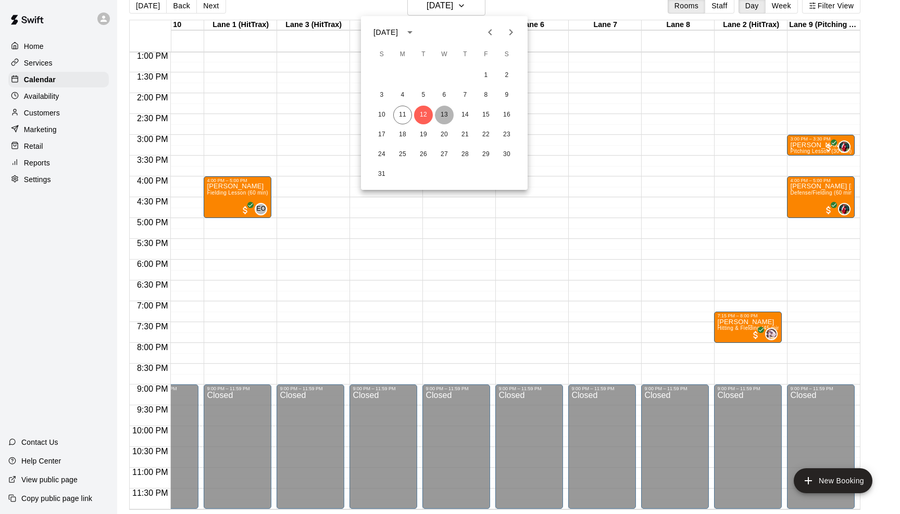
click at [447, 113] on button "13" at bounding box center [444, 115] width 19 height 19
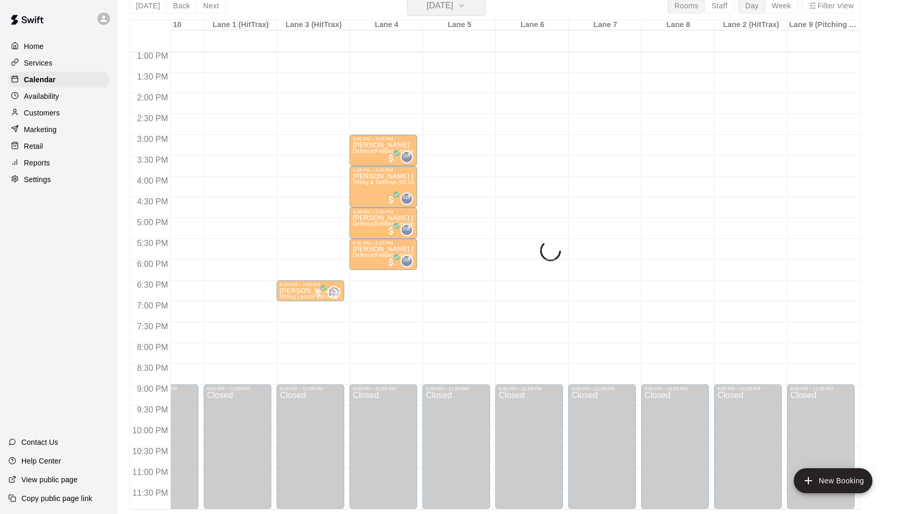
scroll to position [12, 0]
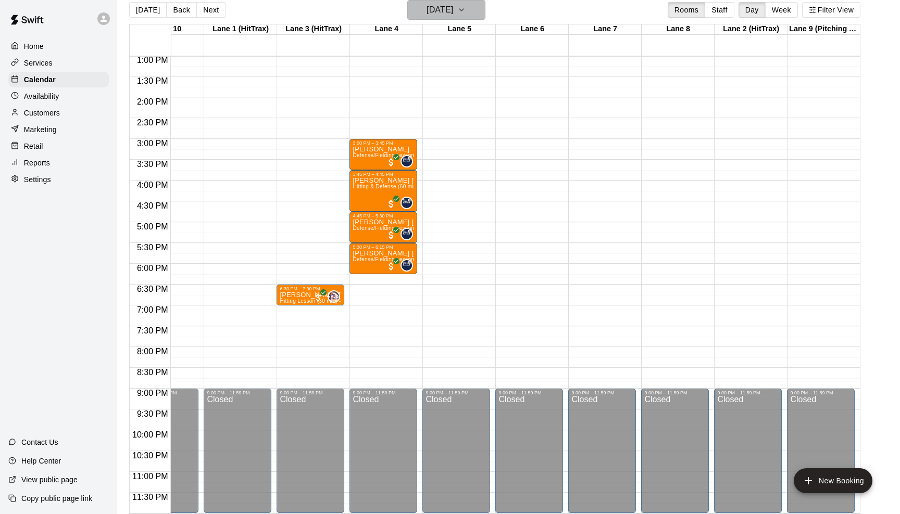
click at [465, 6] on icon "button" at bounding box center [461, 10] width 8 height 12
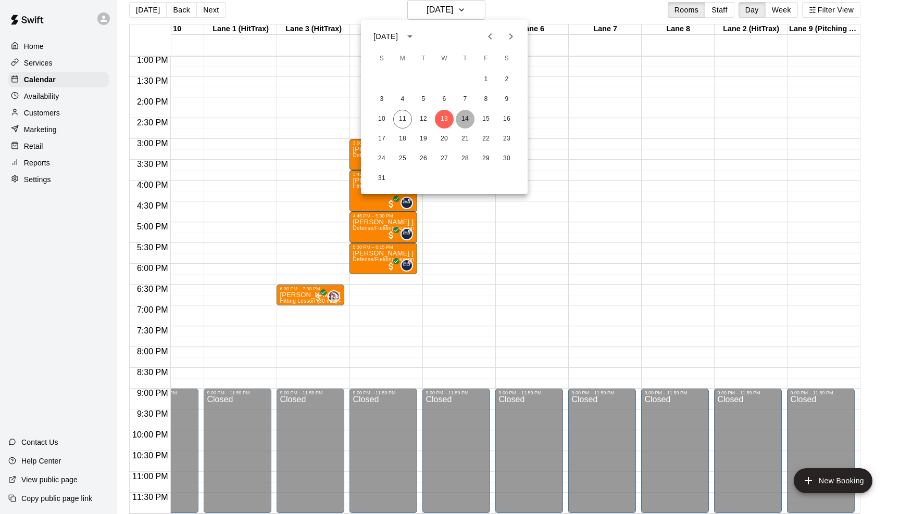
click at [465, 118] on button "14" at bounding box center [465, 119] width 19 height 19
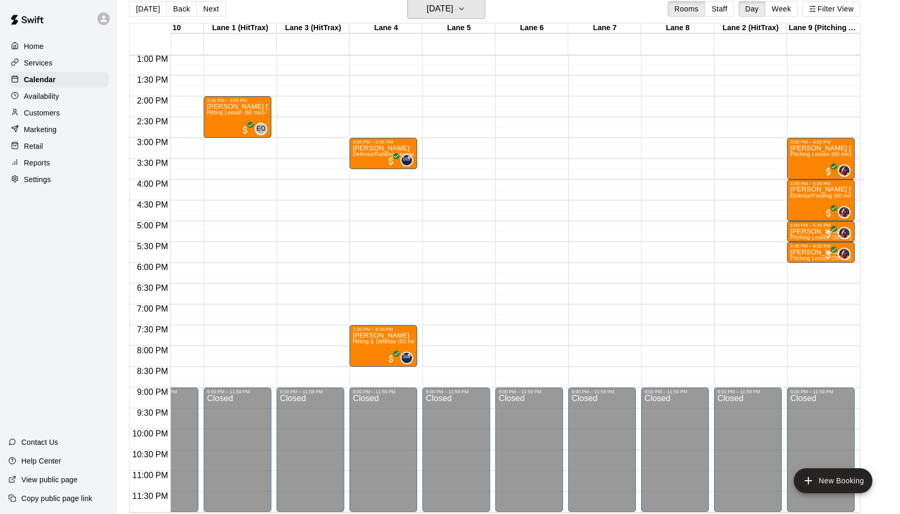
scroll to position [0, 40]
click at [465, 9] on icon "button" at bounding box center [461, 9] width 8 height 12
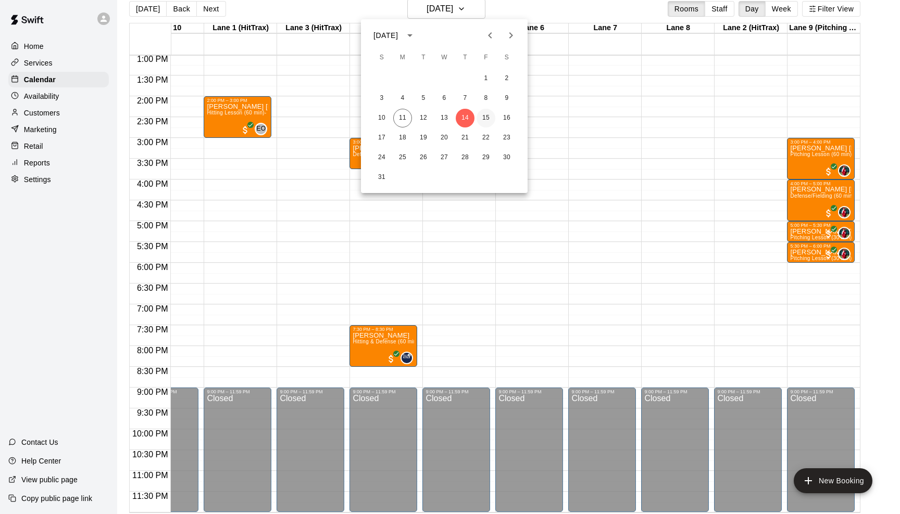
click at [489, 119] on button "15" at bounding box center [485, 118] width 19 height 19
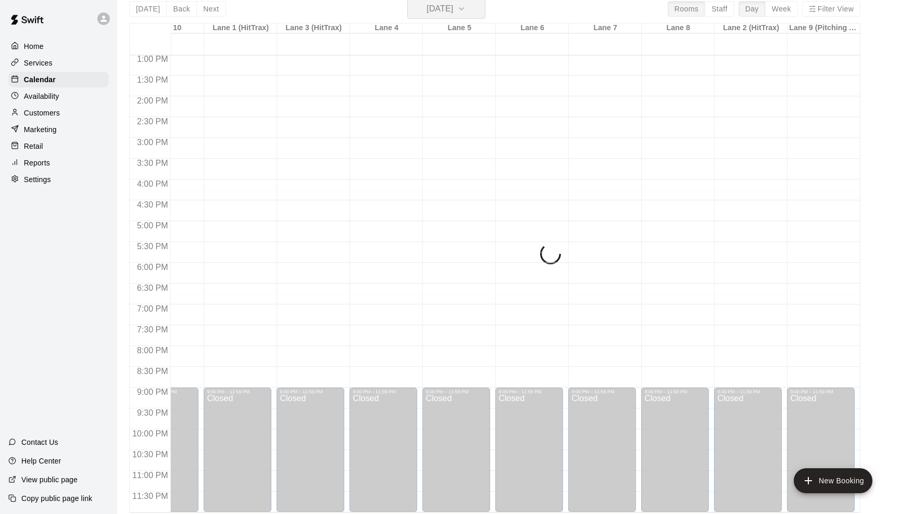
scroll to position [12, 0]
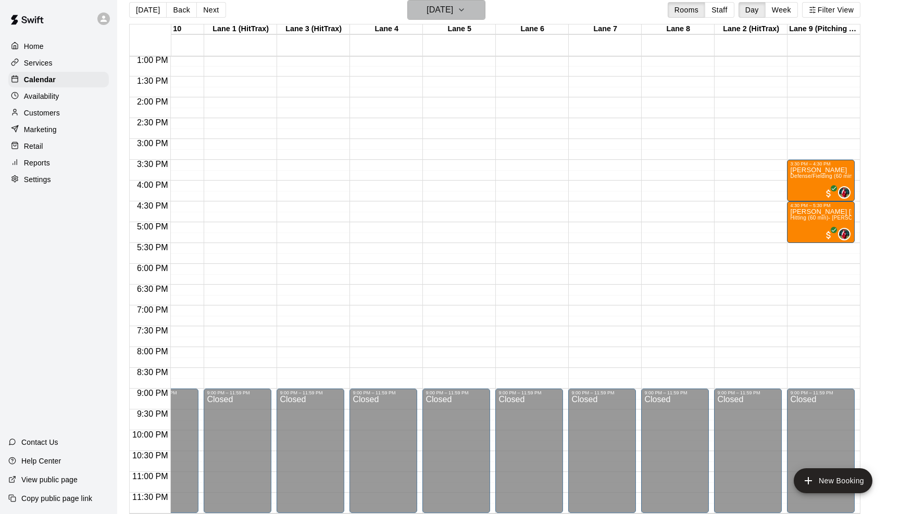
click at [465, 10] on icon "button" at bounding box center [461, 10] width 8 height 12
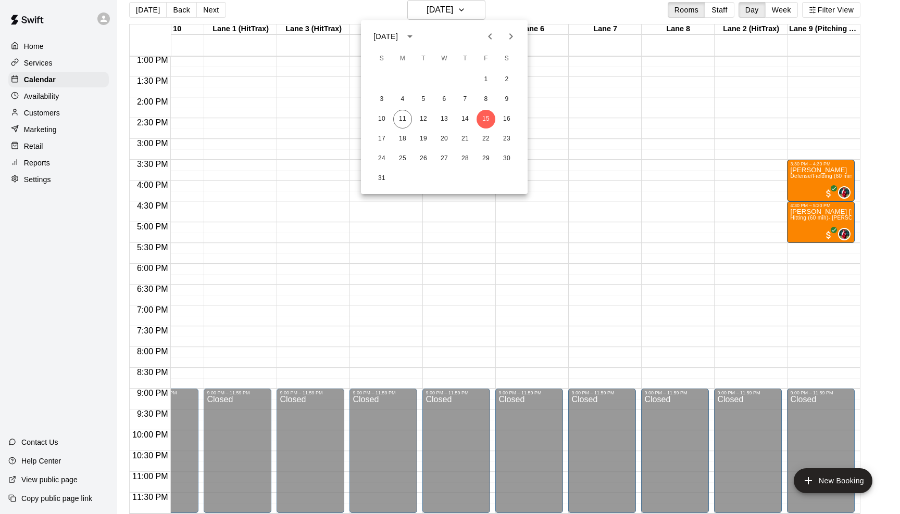
click at [337, 96] on div at bounding box center [450, 257] width 900 height 514
